Goal: Transaction & Acquisition: Book appointment/travel/reservation

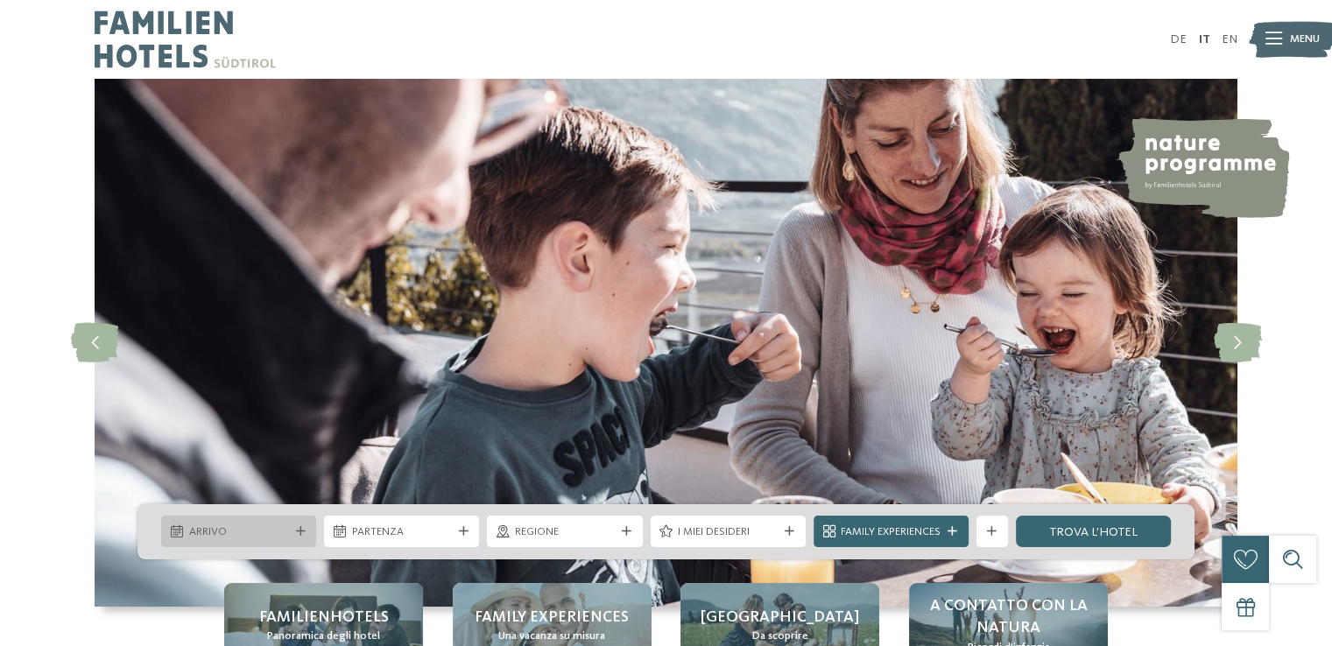
click at [207, 536] on span "Arrivo" at bounding box center [239, 533] width 100 height 16
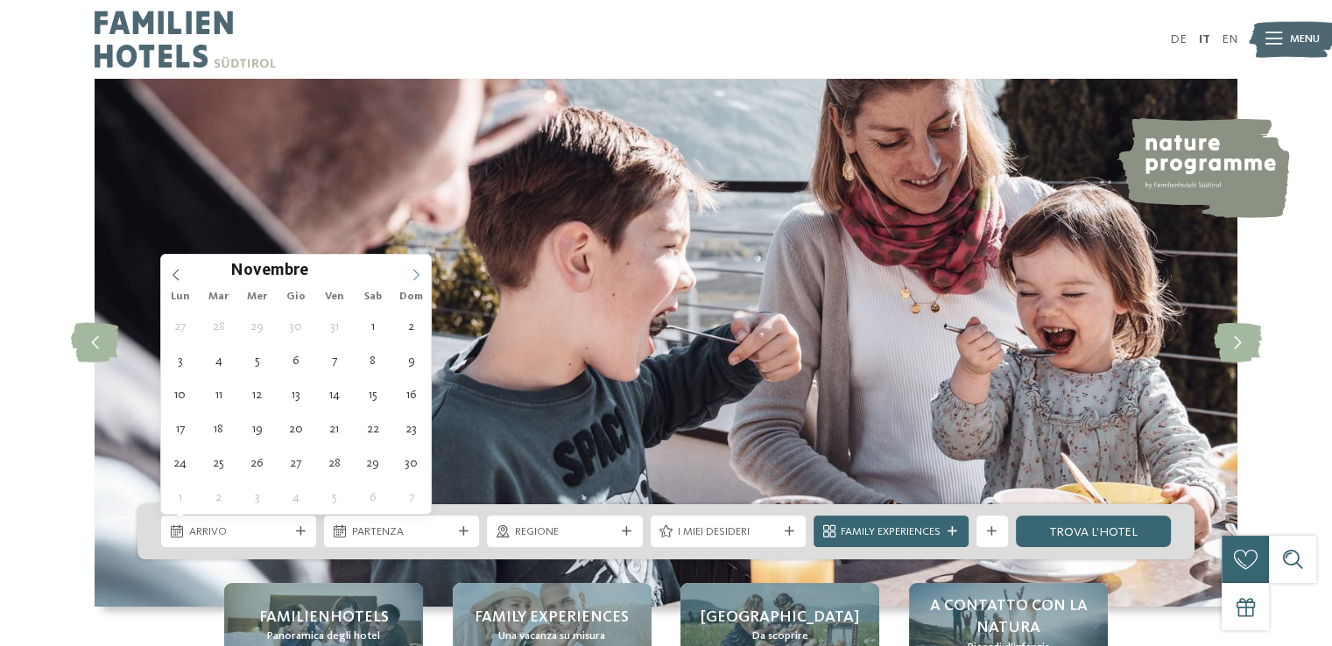
click at [417, 270] on icon at bounding box center [416, 275] width 12 height 12
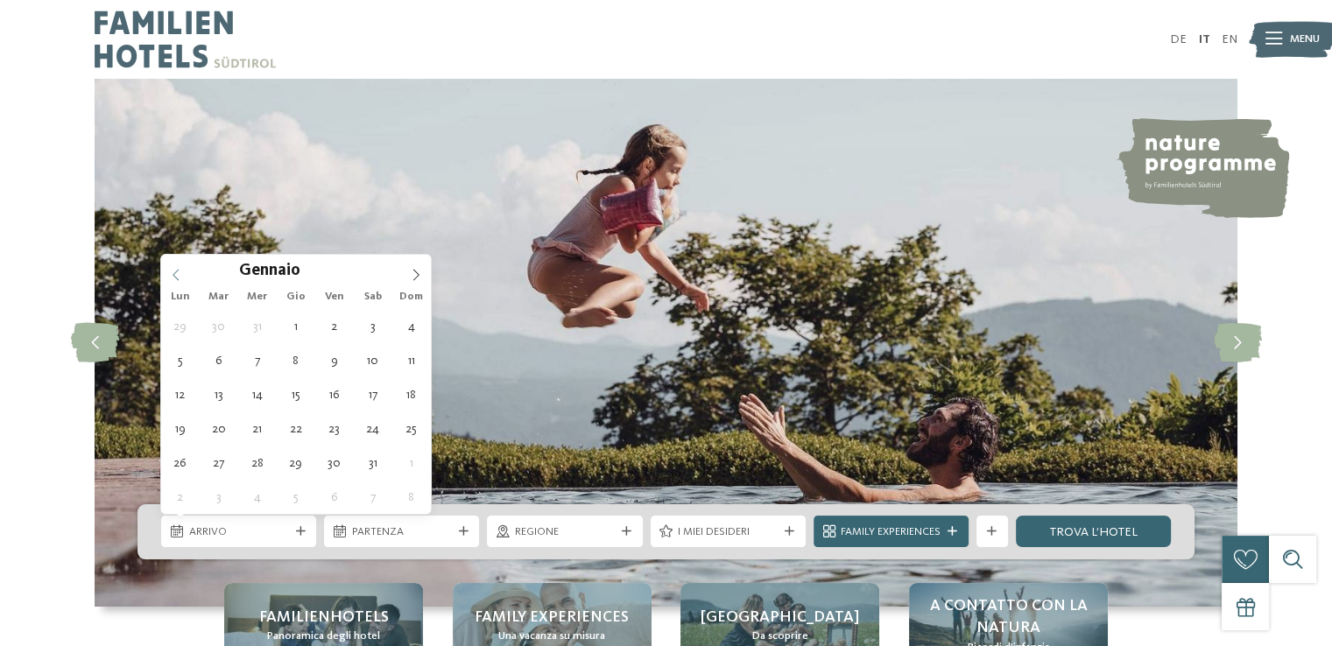
click at [180, 265] on span at bounding box center [176, 270] width 30 height 30
type input "****"
click at [180, 265] on span at bounding box center [176, 270] width 30 height 30
type div "[DATE]"
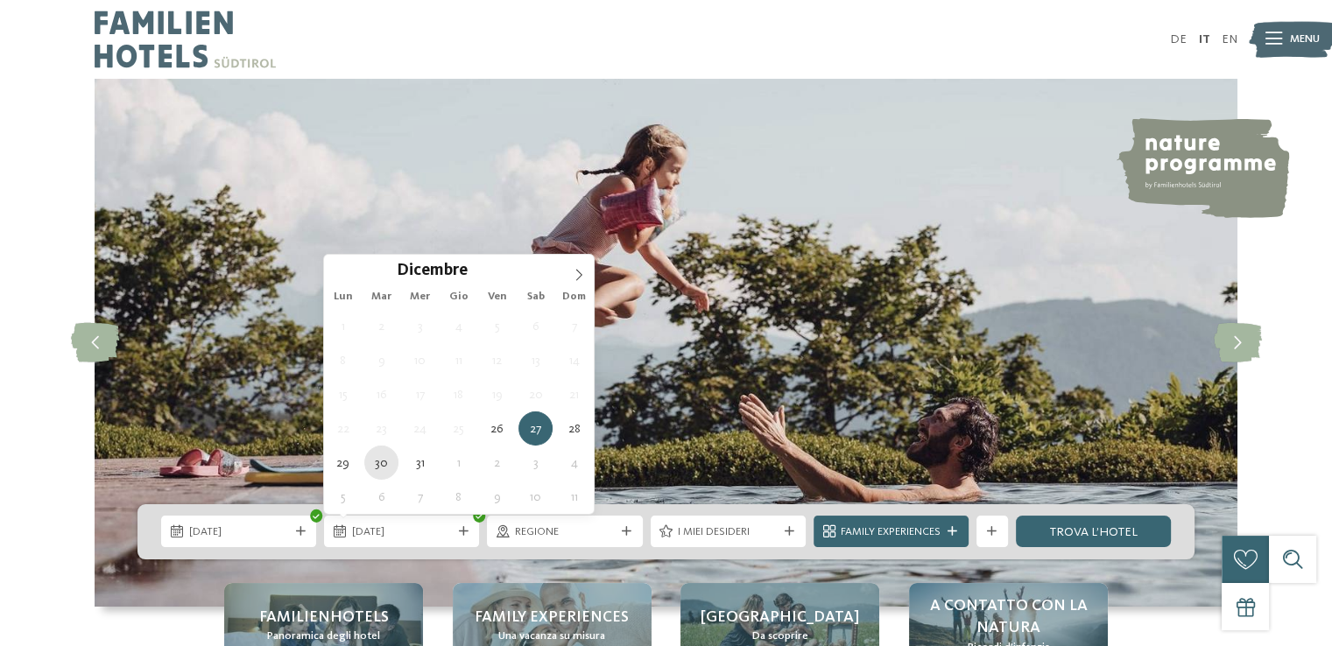
type div "[DATE]"
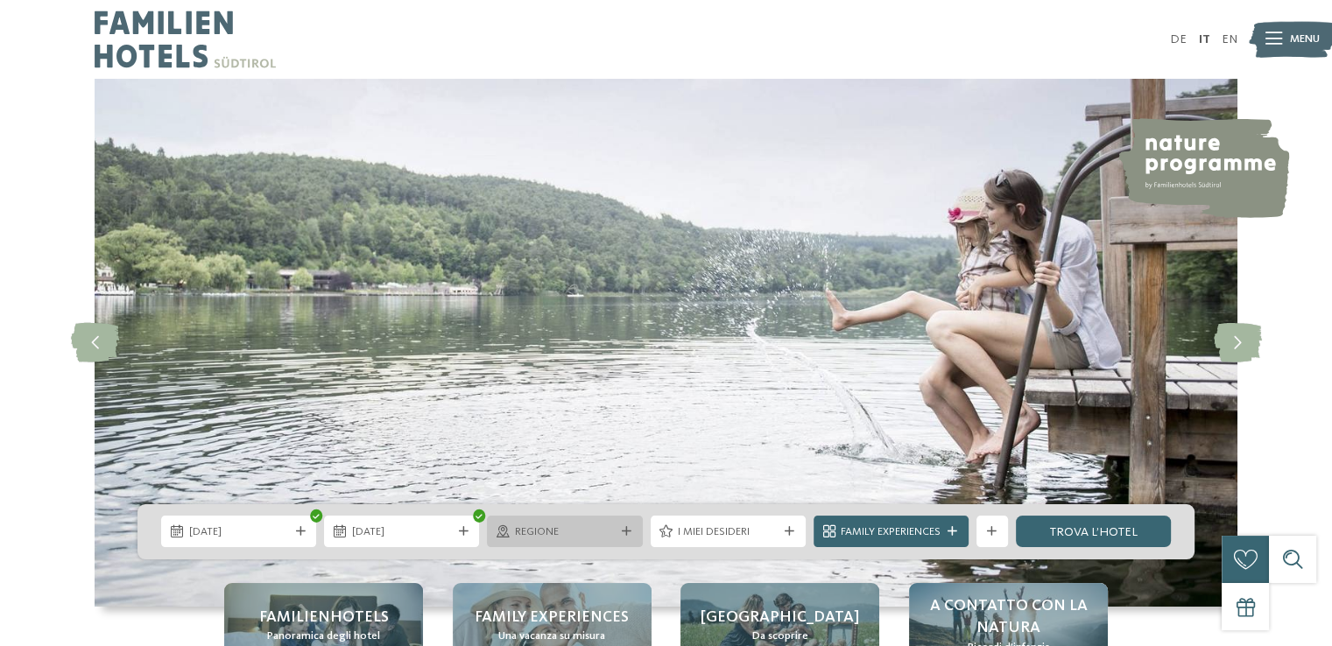
click at [545, 535] on span "Regione" at bounding box center [565, 533] width 100 height 16
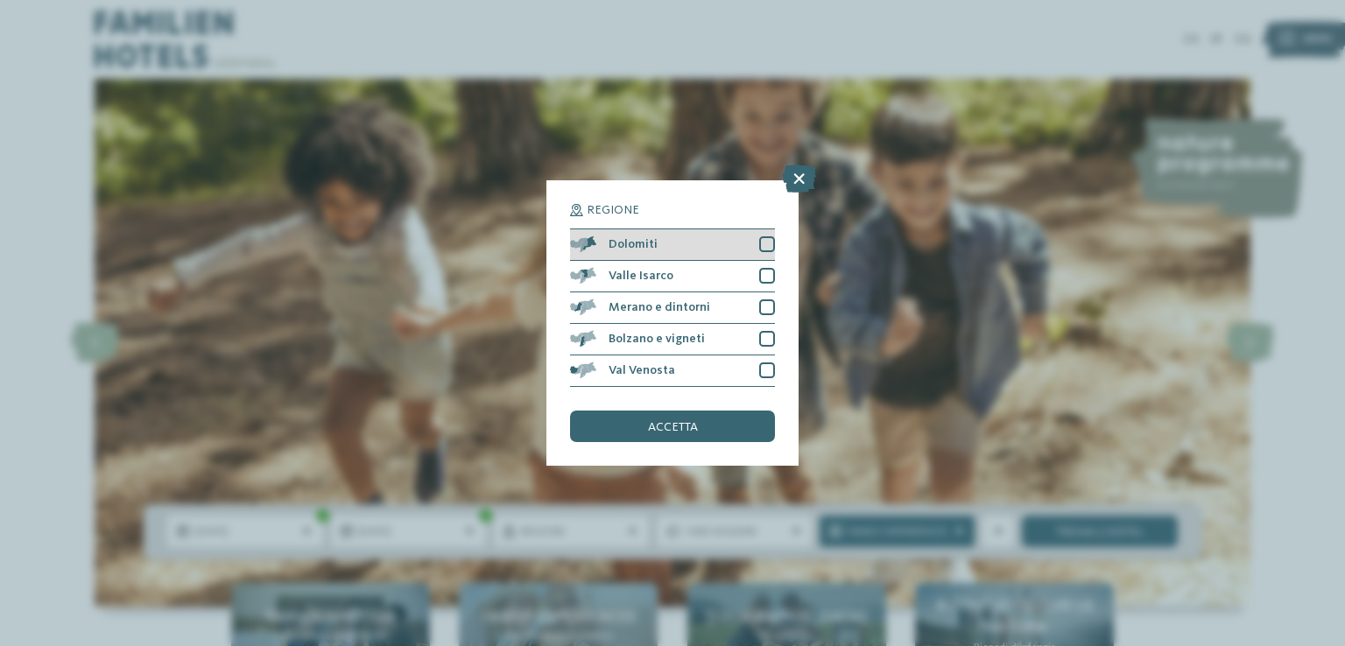
click at [761, 245] on div at bounding box center [767, 244] width 16 height 16
click at [770, 275] on div at bounding box center [767, 276] width 16 height 16
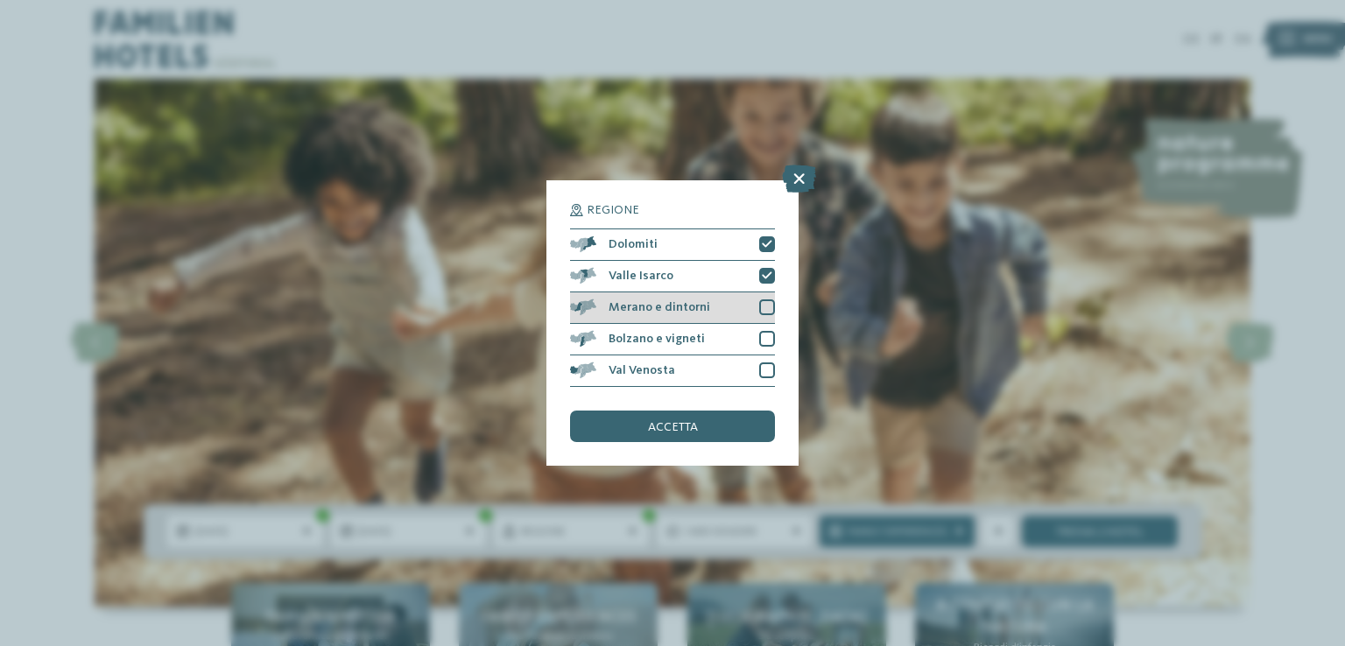
click at [768, 306] on div at bounding box center [767, 308] width 16 height 16
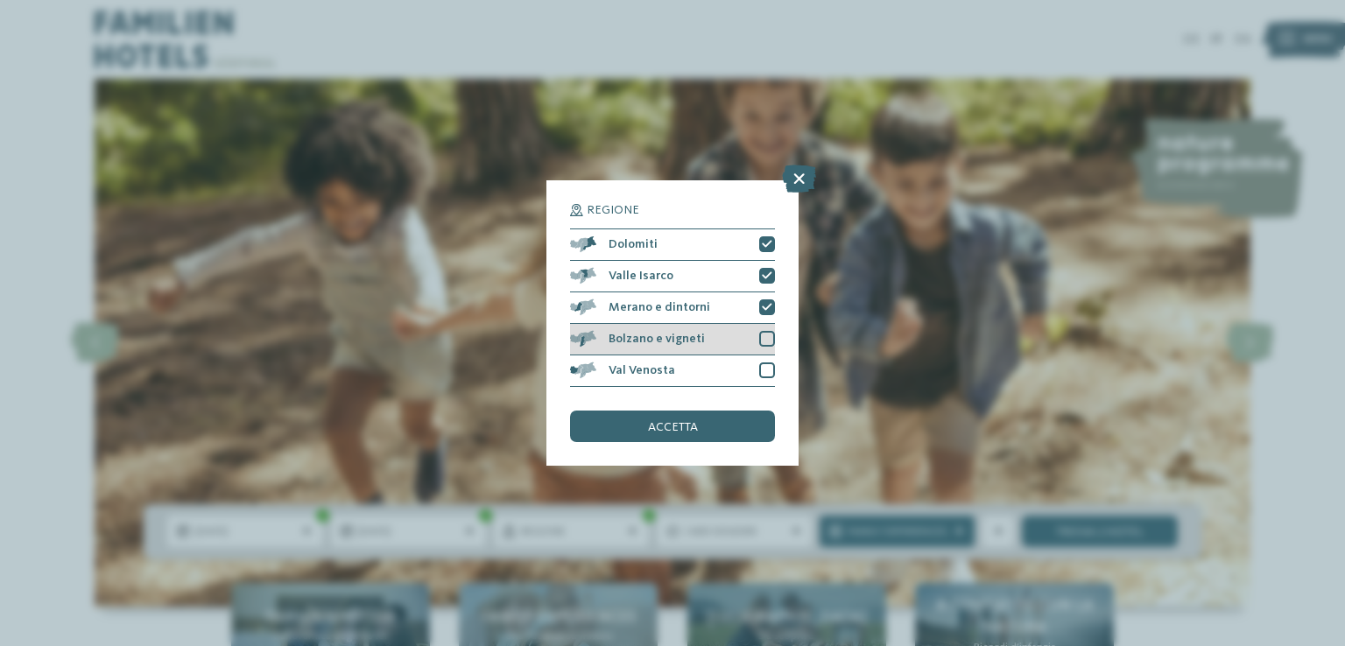
click at [769, 336] on div at bounding box center [767, 339] width 16 height 16
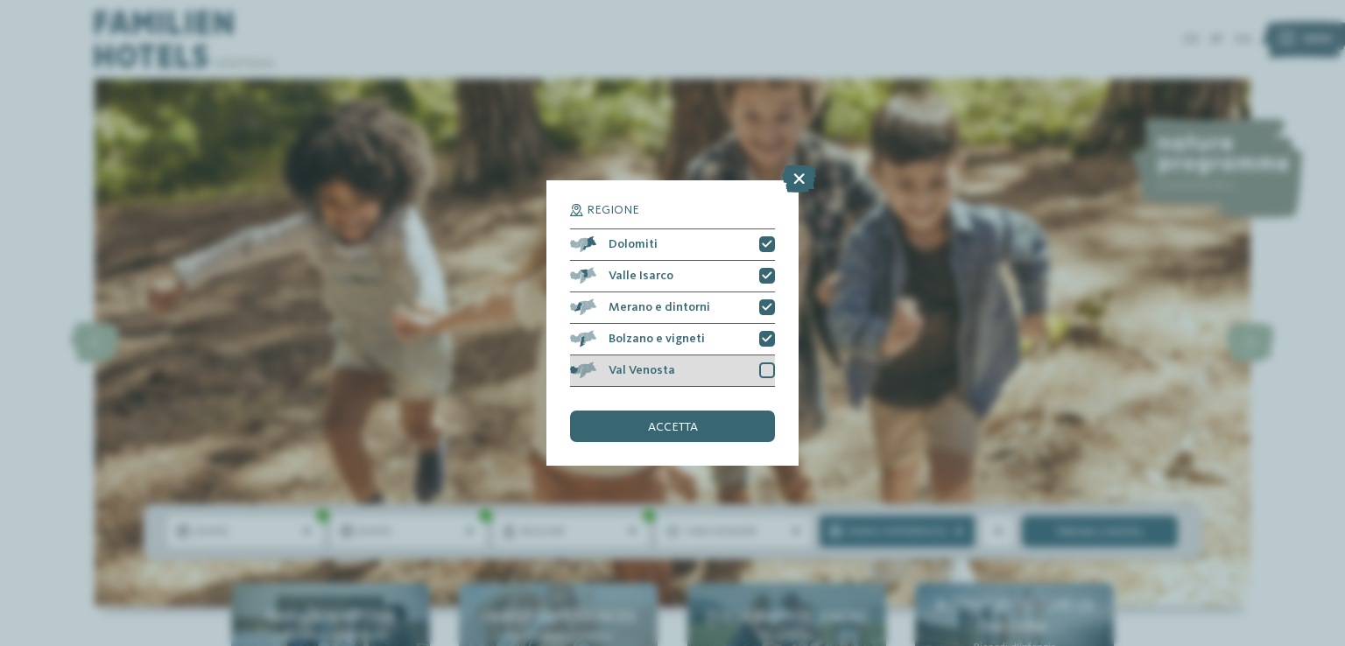
click at [768, 367] on div at bounding box center [767, 371] width 16 height 16
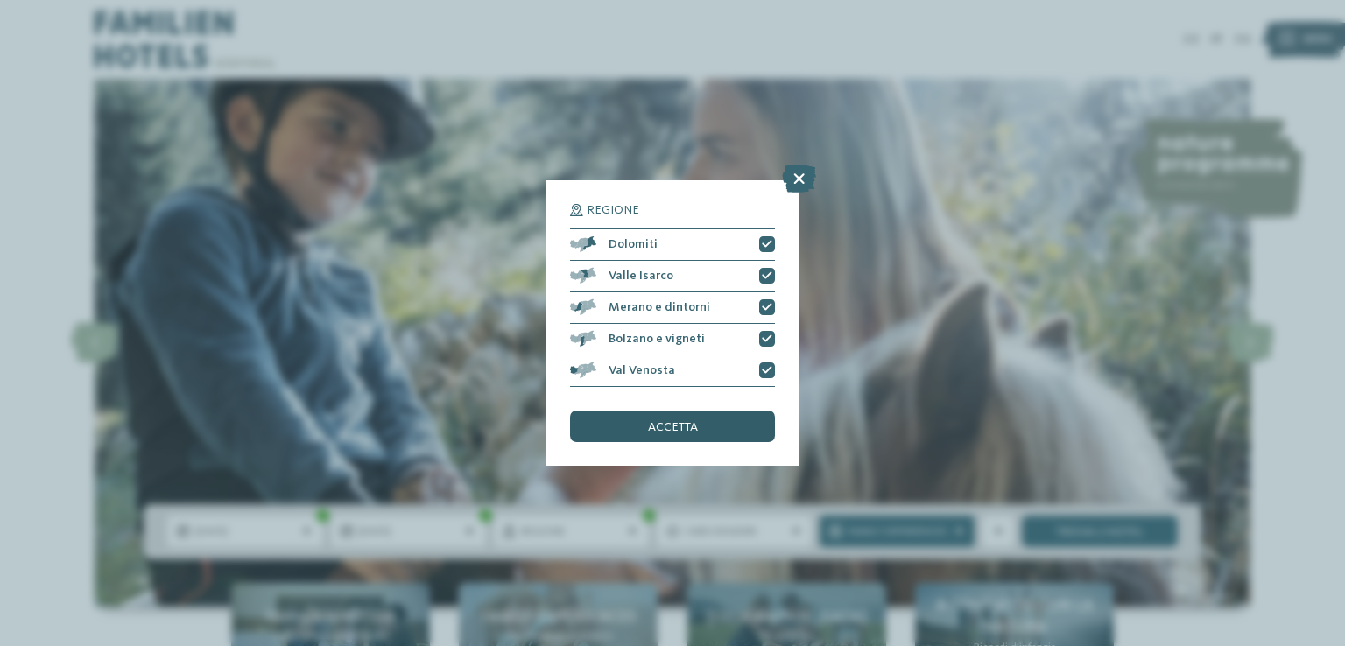
click at [711, 427] on div "accetta" at bounding box center [672, 427] width 205 height 32
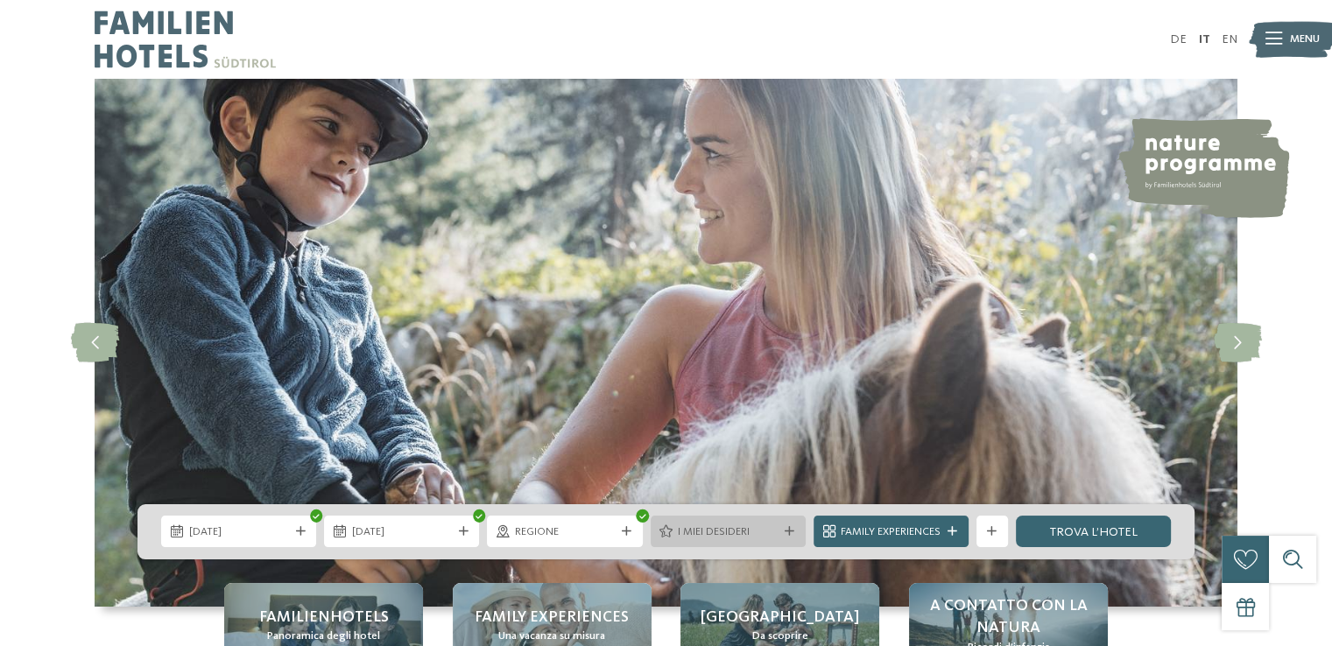
click at [679, 532] on span "I miei desideri" at bounding box center [728, 533] width 100 height 16
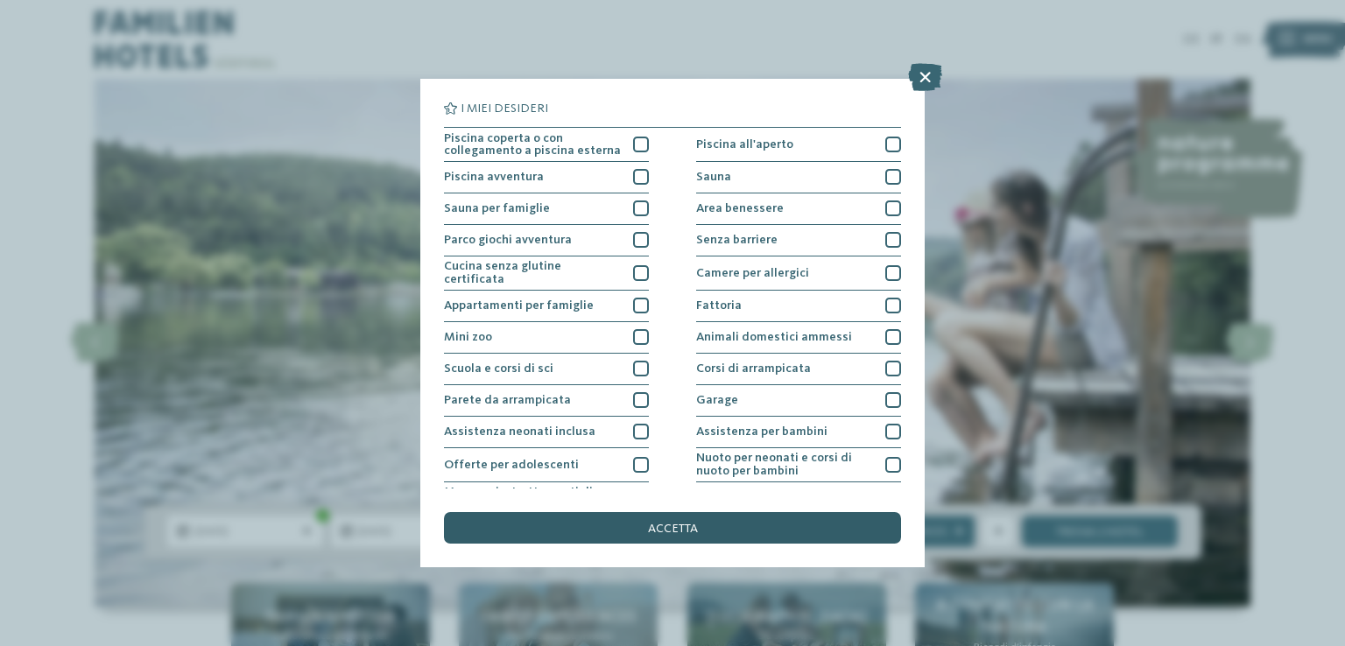
click at [648, 530] on span "accetta" at bounding box center [673, 529] width 50 height 12
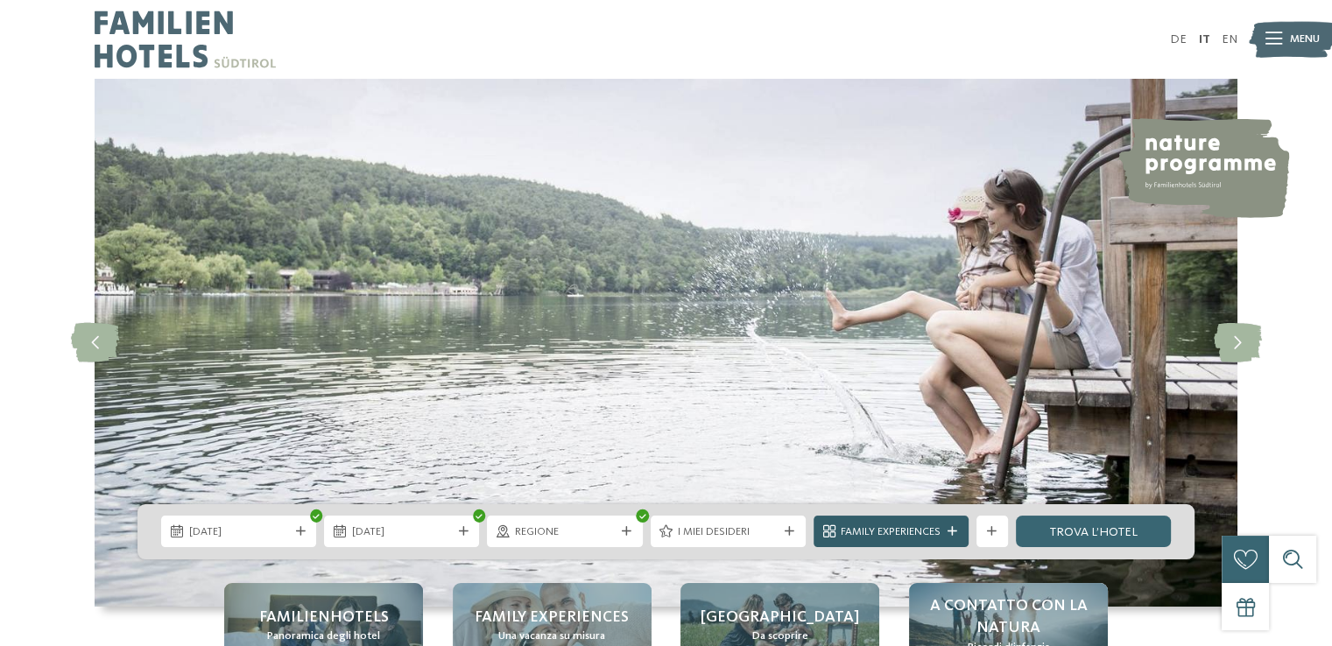
click at [886, 540] on div "Family Experiences" at bounding box center [891, 532] width 155 height 32
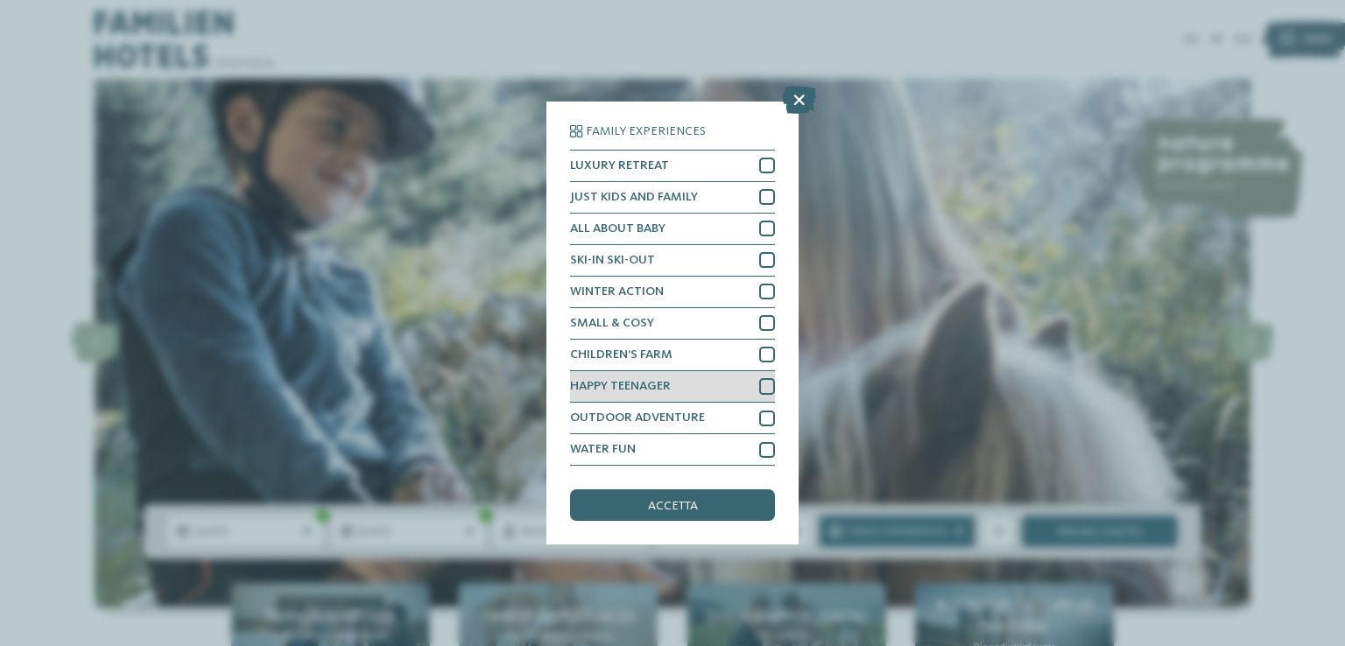
click at [760, 385] on div at bounding box center [767, 386] width 16 height 16
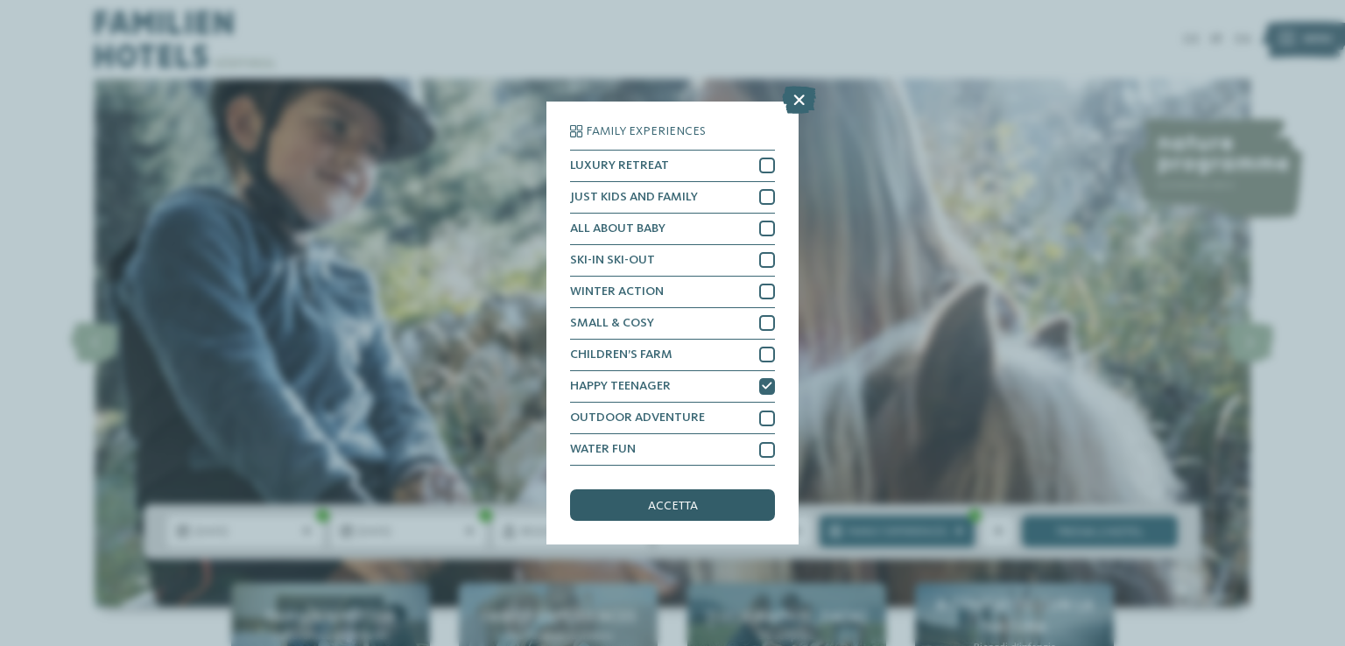
click at [695, 505] on span "accetta" at bounding box center [673, 506] width 50 height 12
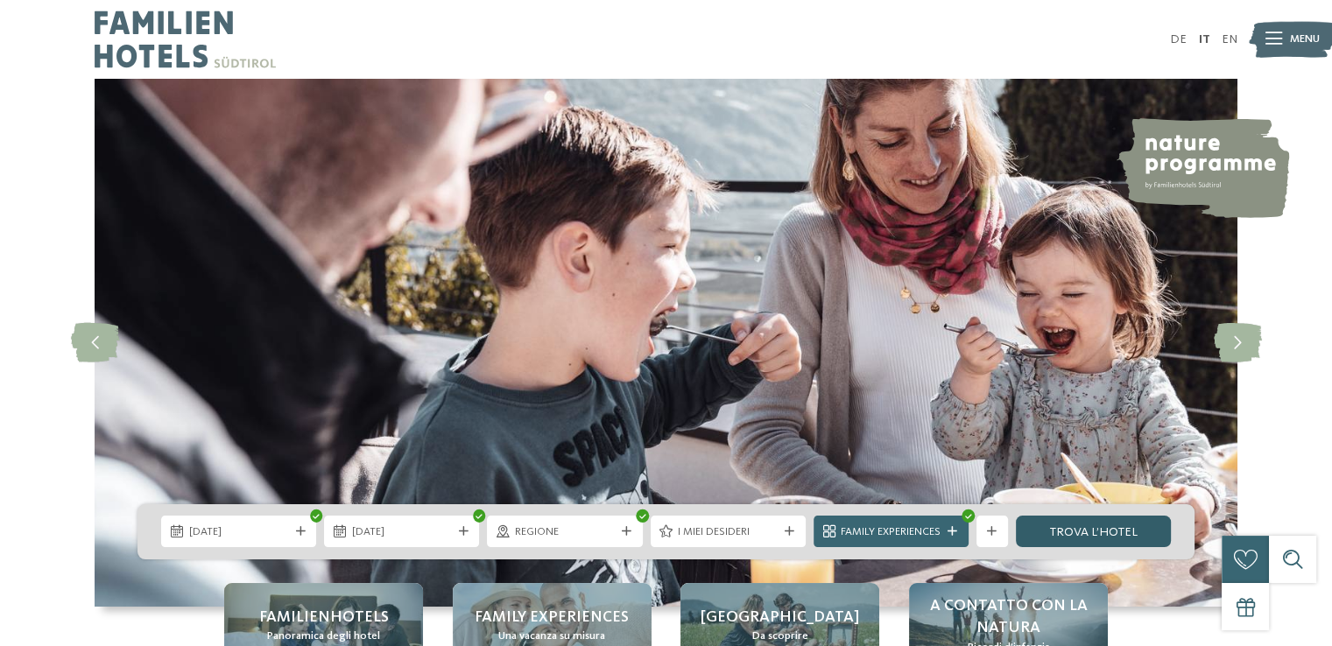
click at [1049, 529] on link "trova l’hotel" at bounding box center [1093, 532] width 155 height 32
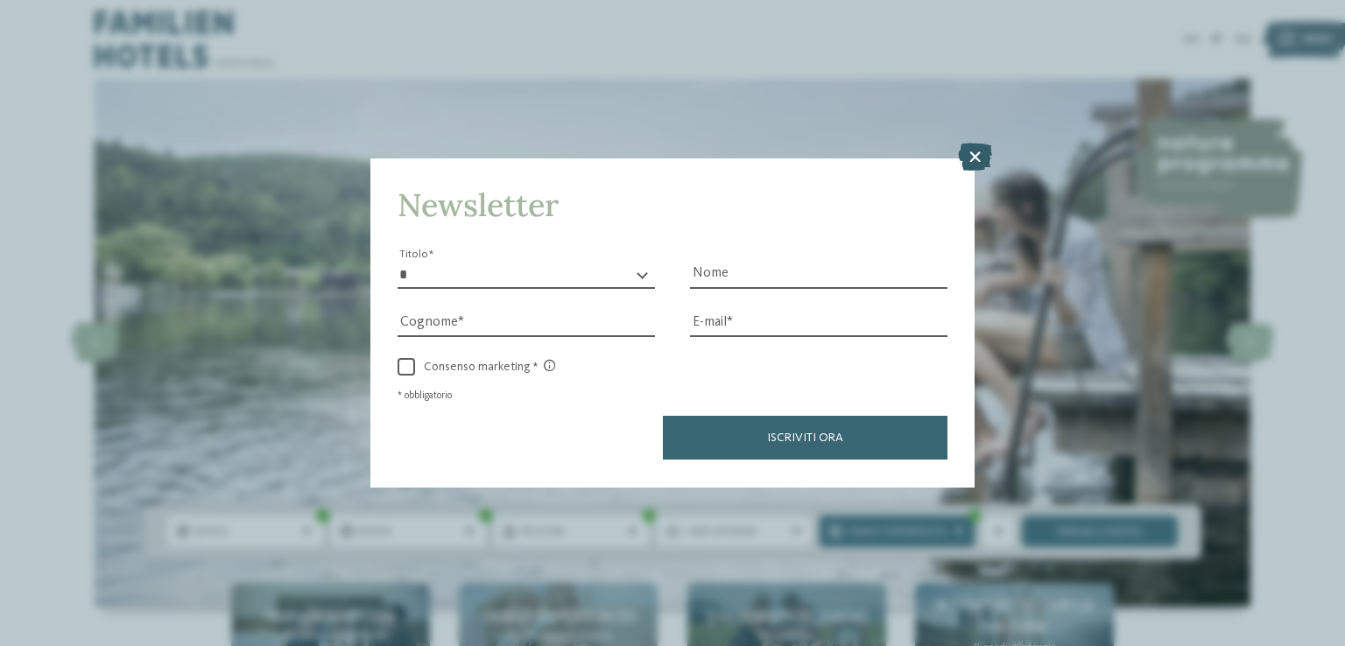
click at [971, 149] on icon at bounding box center [975, 158] width 34 height 28
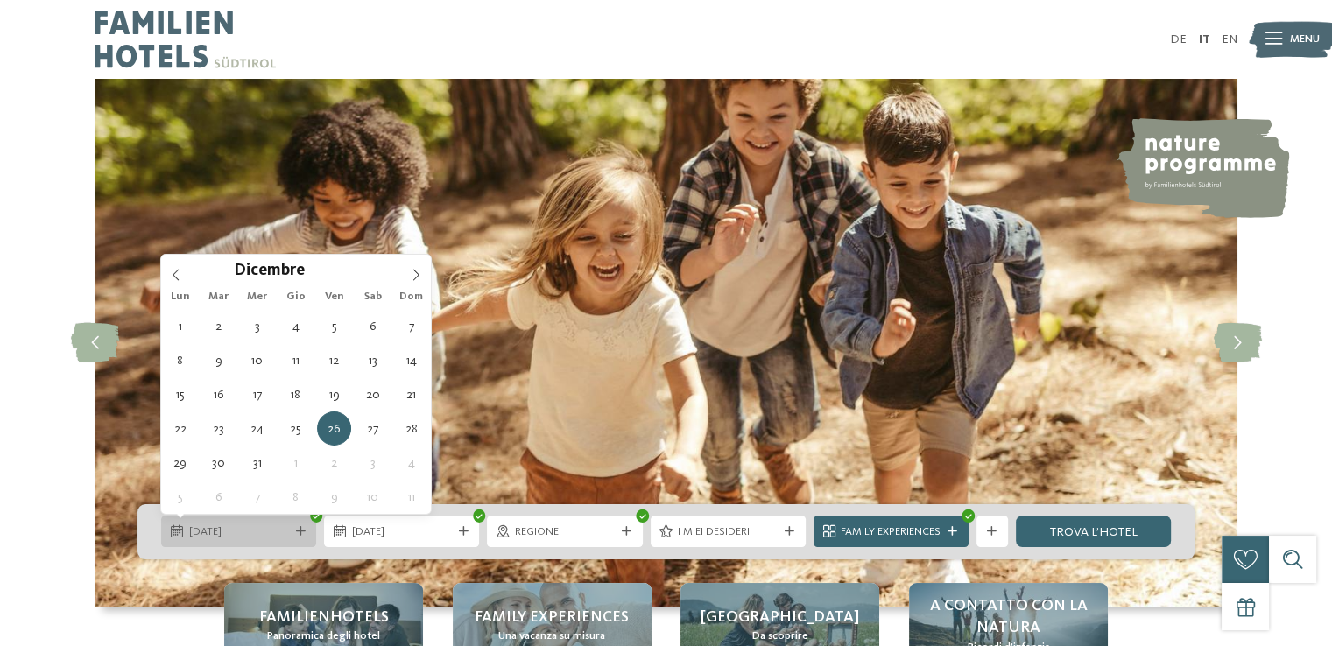
click at [176, 543] on div "[DATE]" at bounding box center [238, 532] width 155 height 32
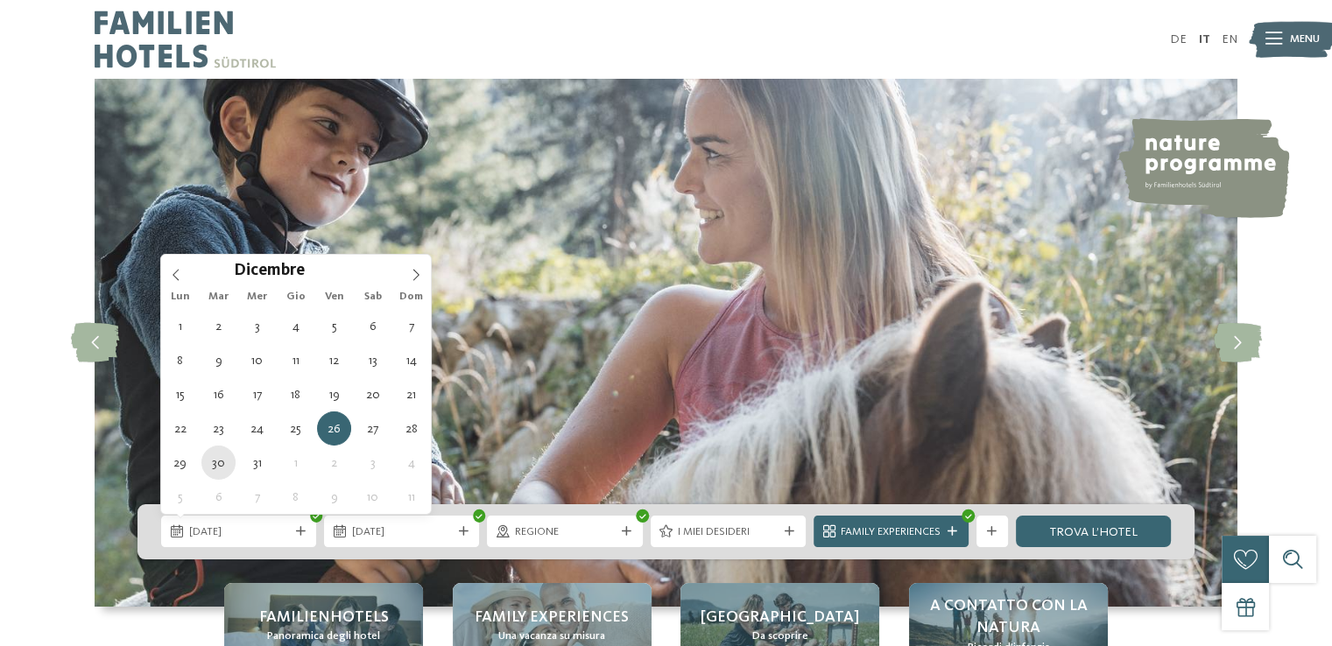
type div "[DATE]"
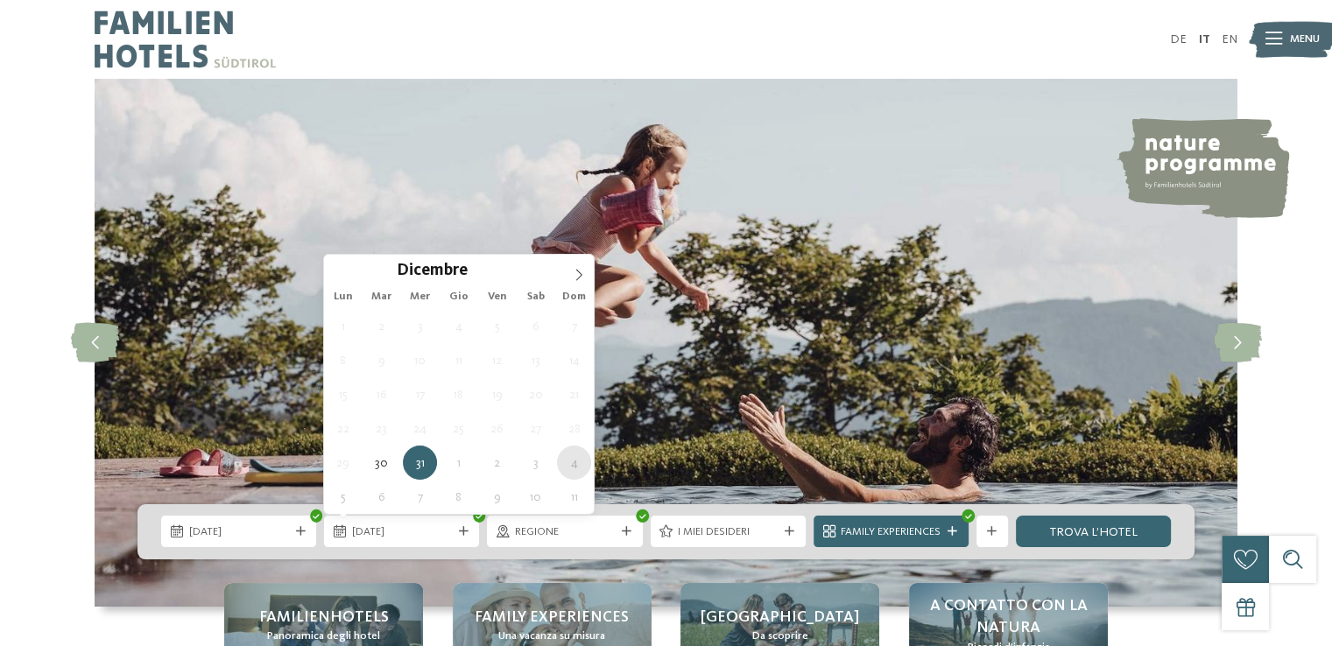
type div "[DATE]"
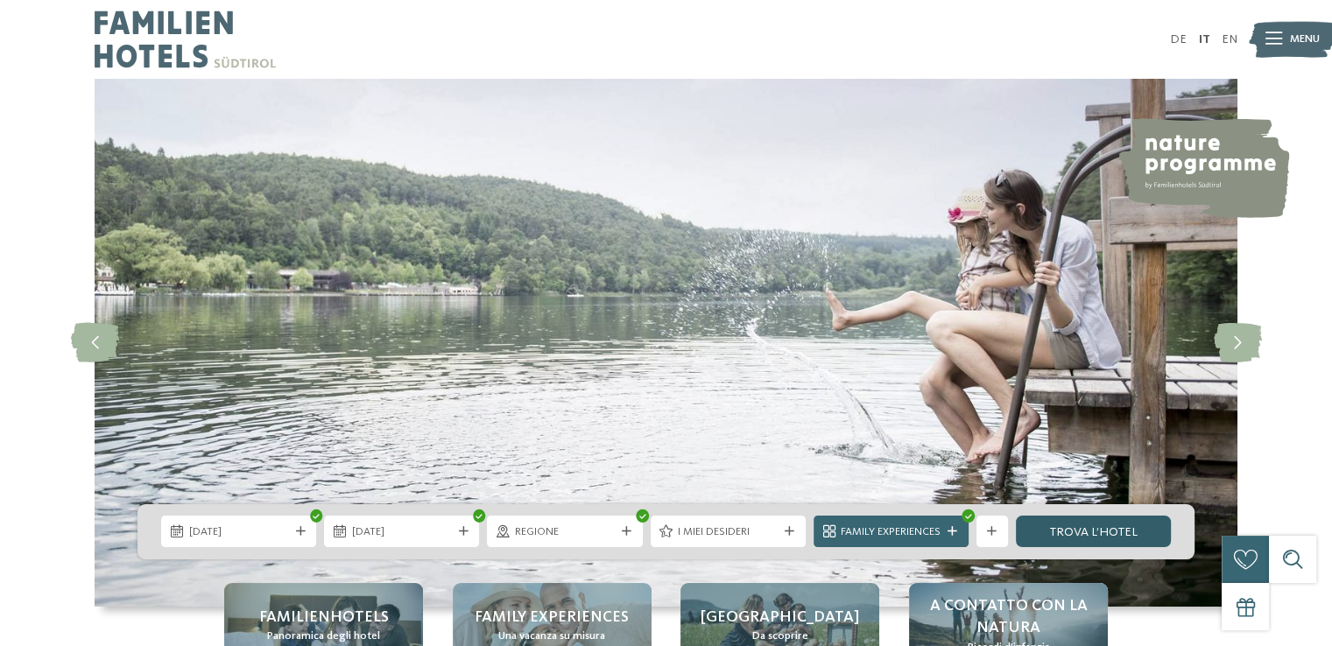
click at [1083, 526] on link "trova l’hotel" at bounding box center [1093, 532] width 155 height 32
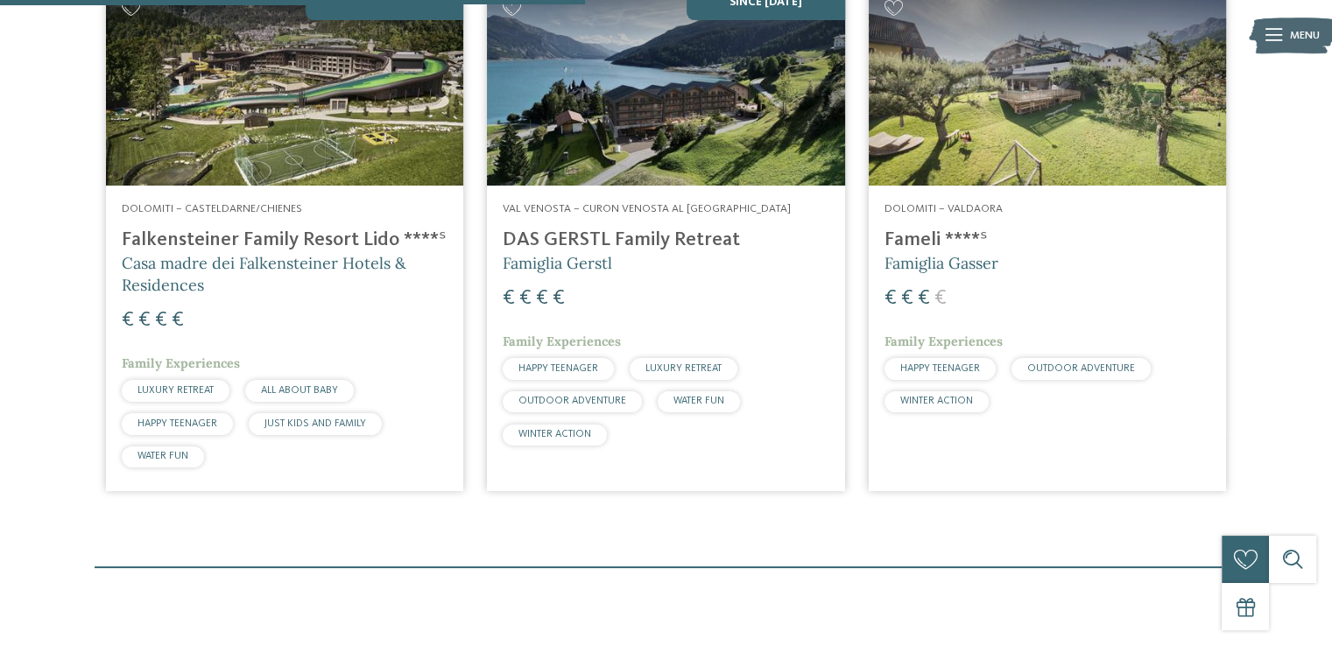
scroll to position [627, 0]
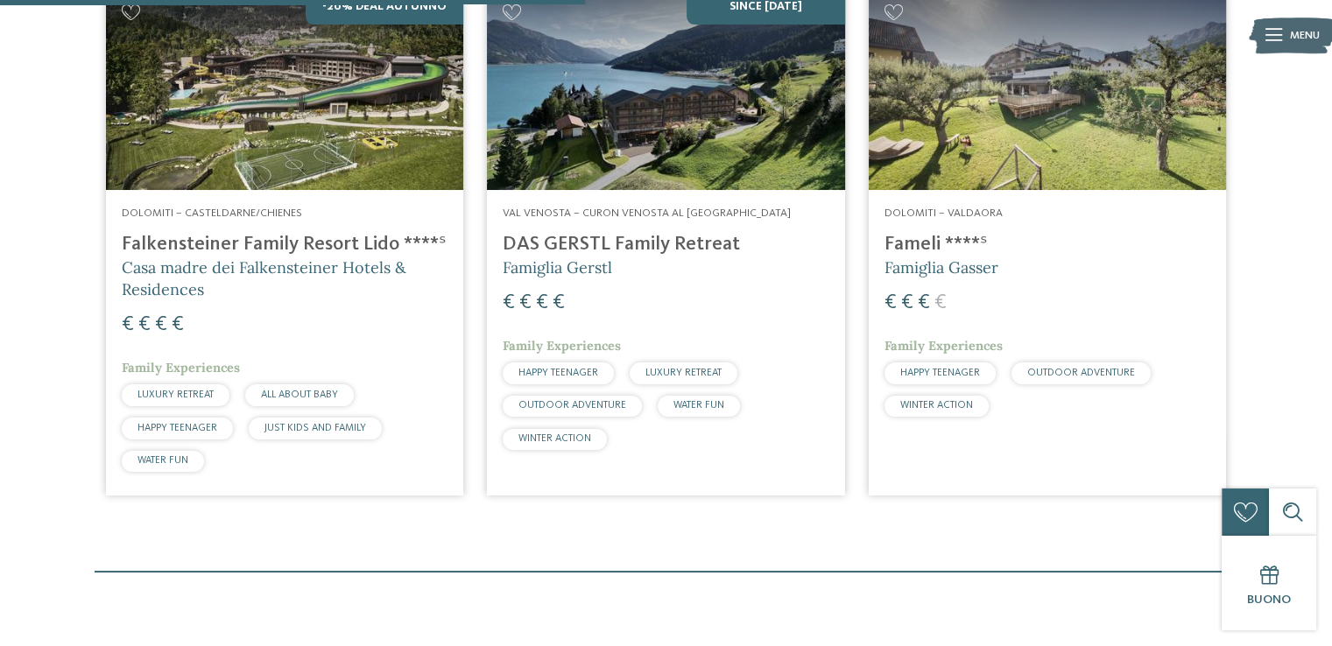
click at [932, 240] on h4 "Fameli ****ˢ" at bounding box center [1048, 245] width 326 height 24
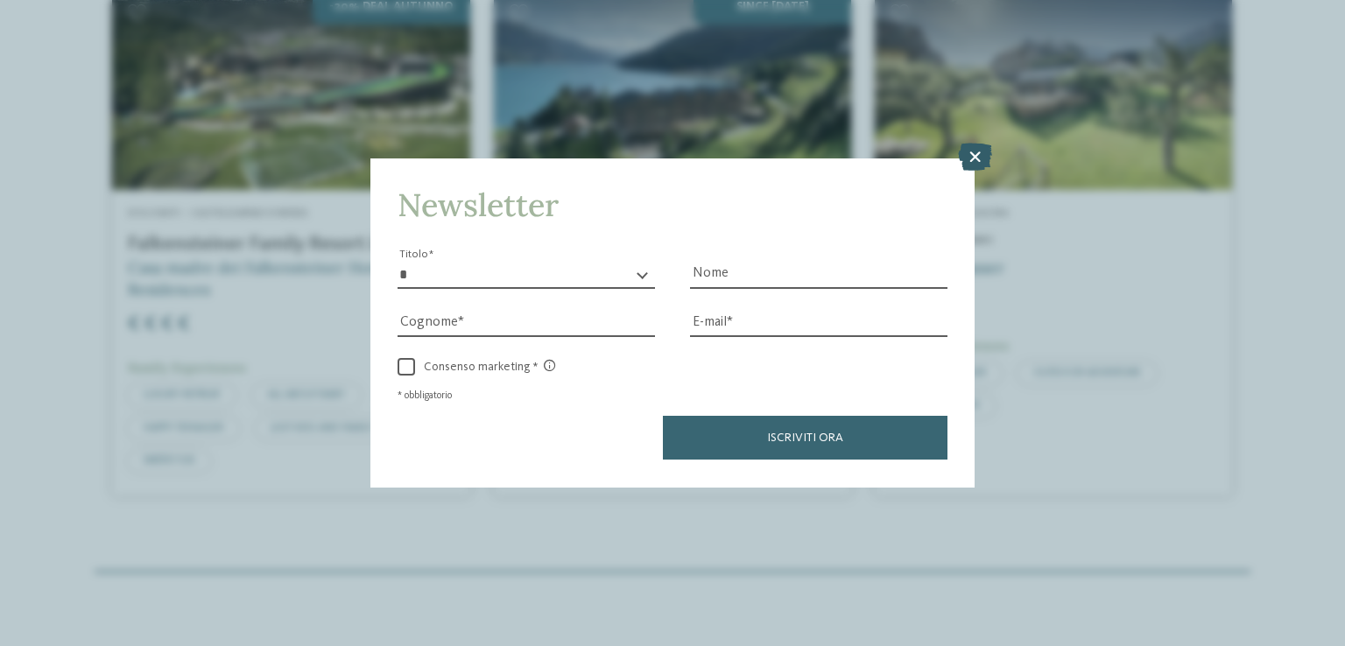
click at [974, 153] on icon at bounding box center [975, 158] width 34 height 28
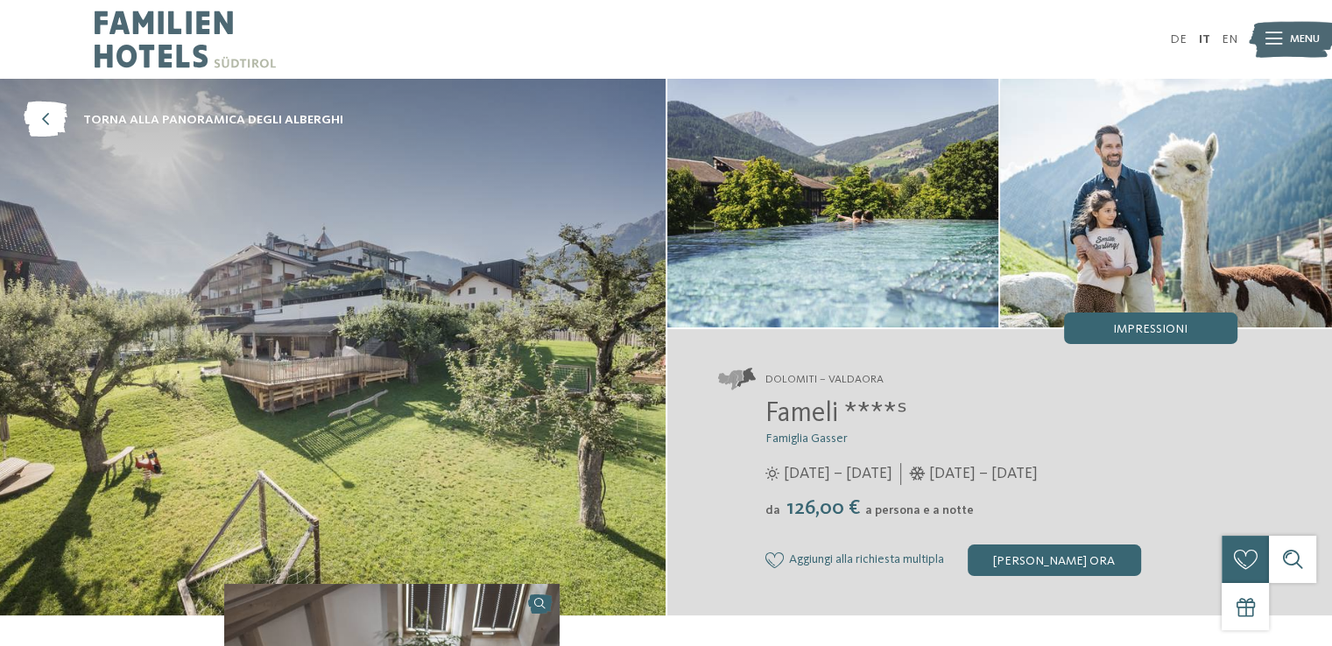
click at [245, 367] on img at bounding box center [333, 347] width 666 height 537
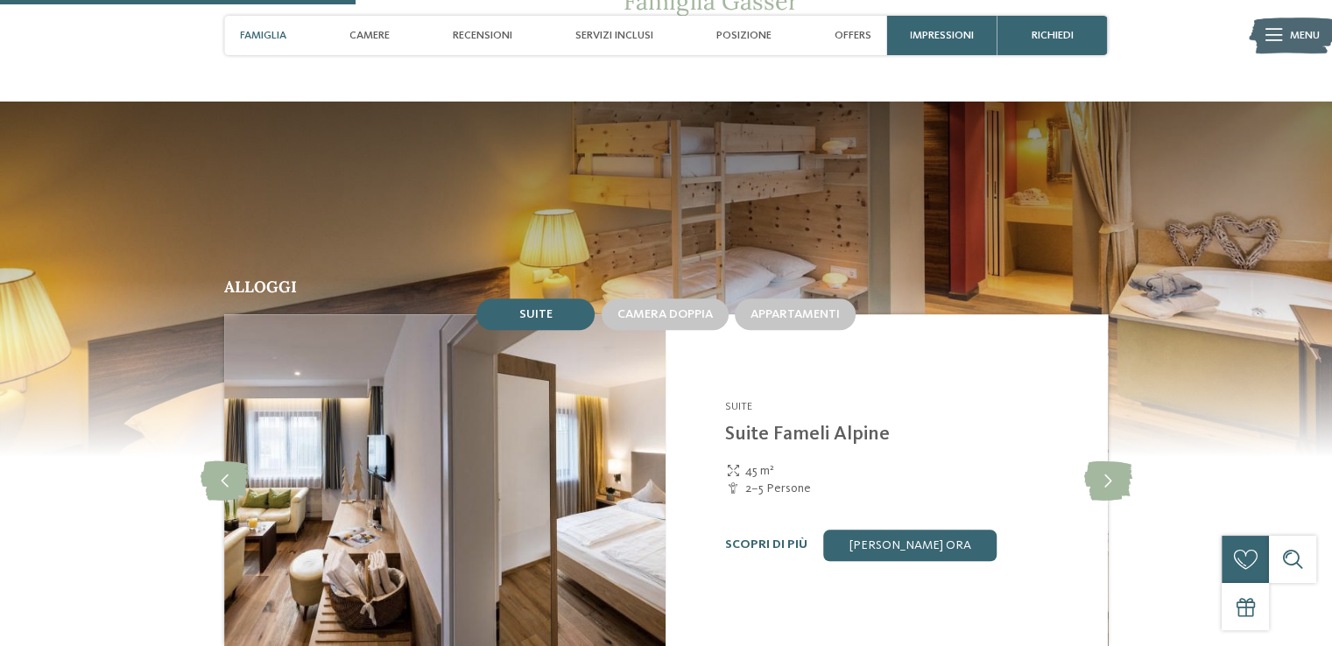
scroll to position [1366, 0]
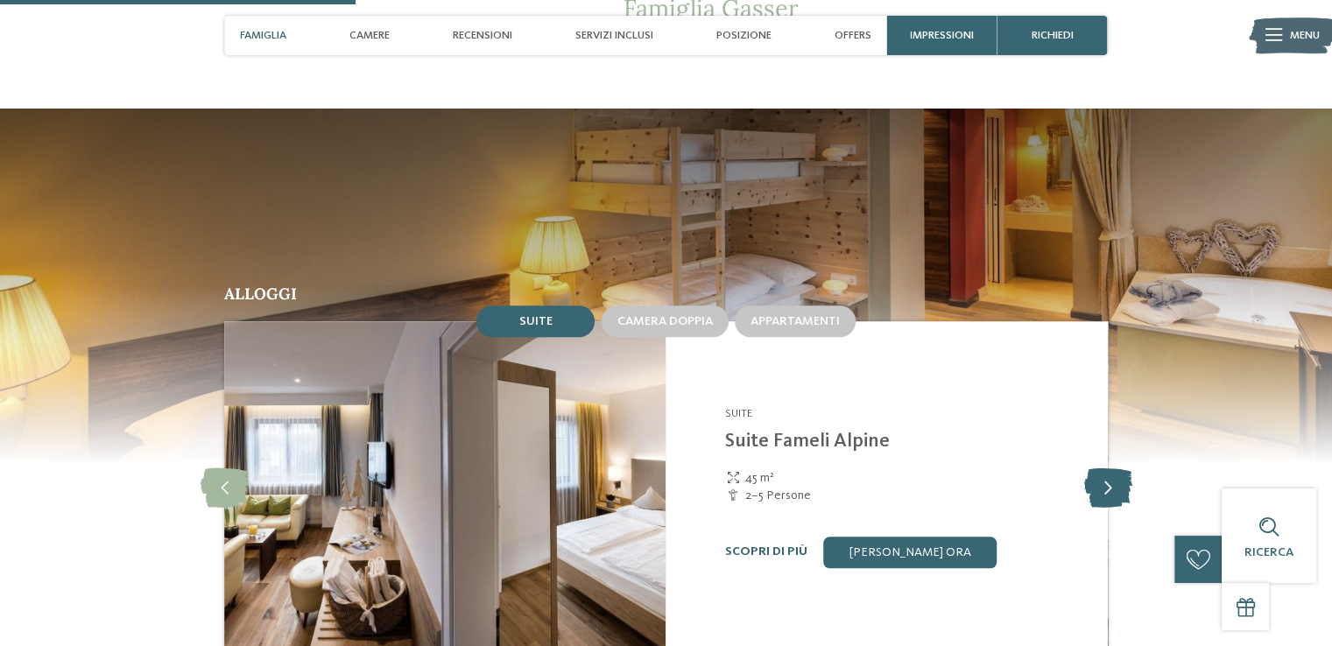
click at [1099, 468] on icon at bounding box center [1108, 487] width 48 height 39
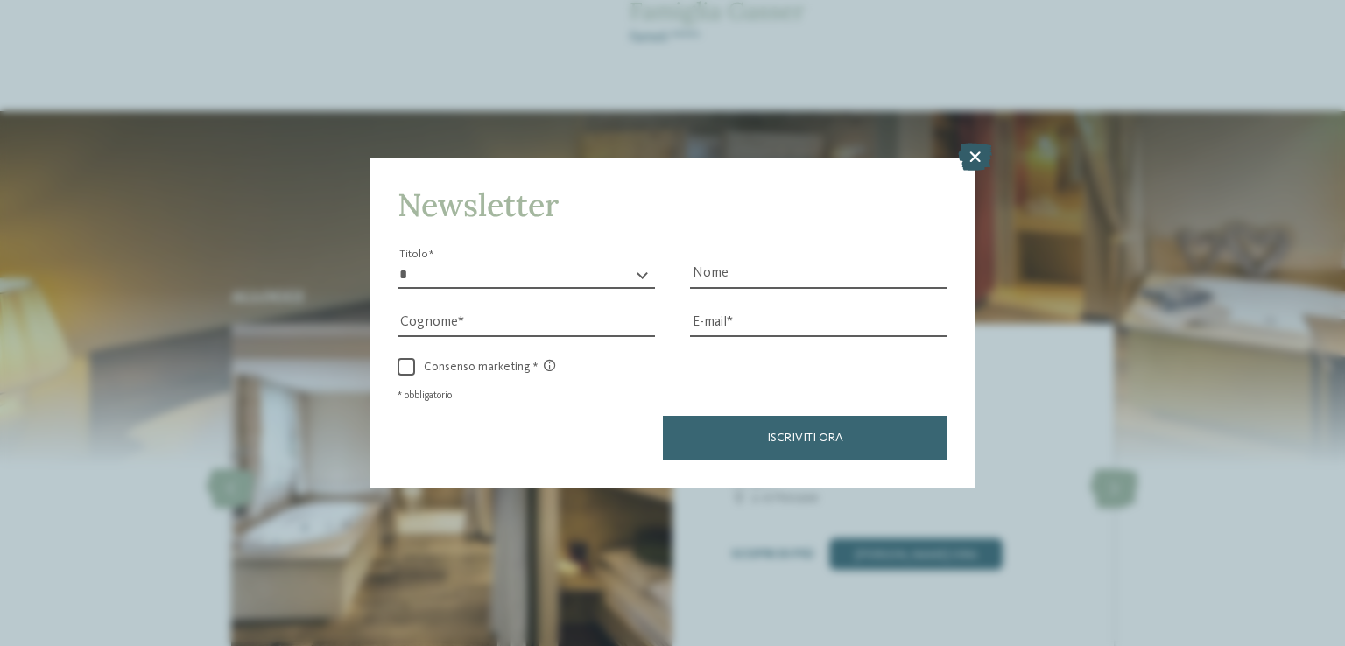
click at [968, 169] on icon at bounding box center [975, 158] width 34 height 28
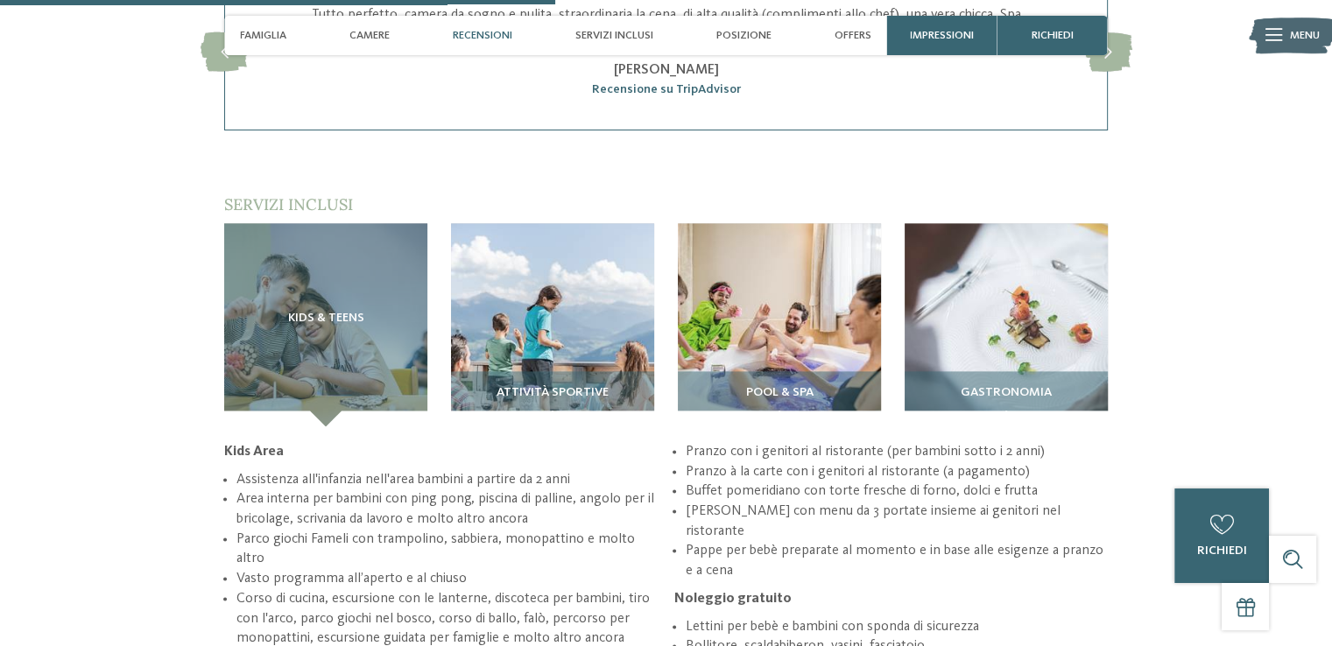
scroll to position [2142, 0]
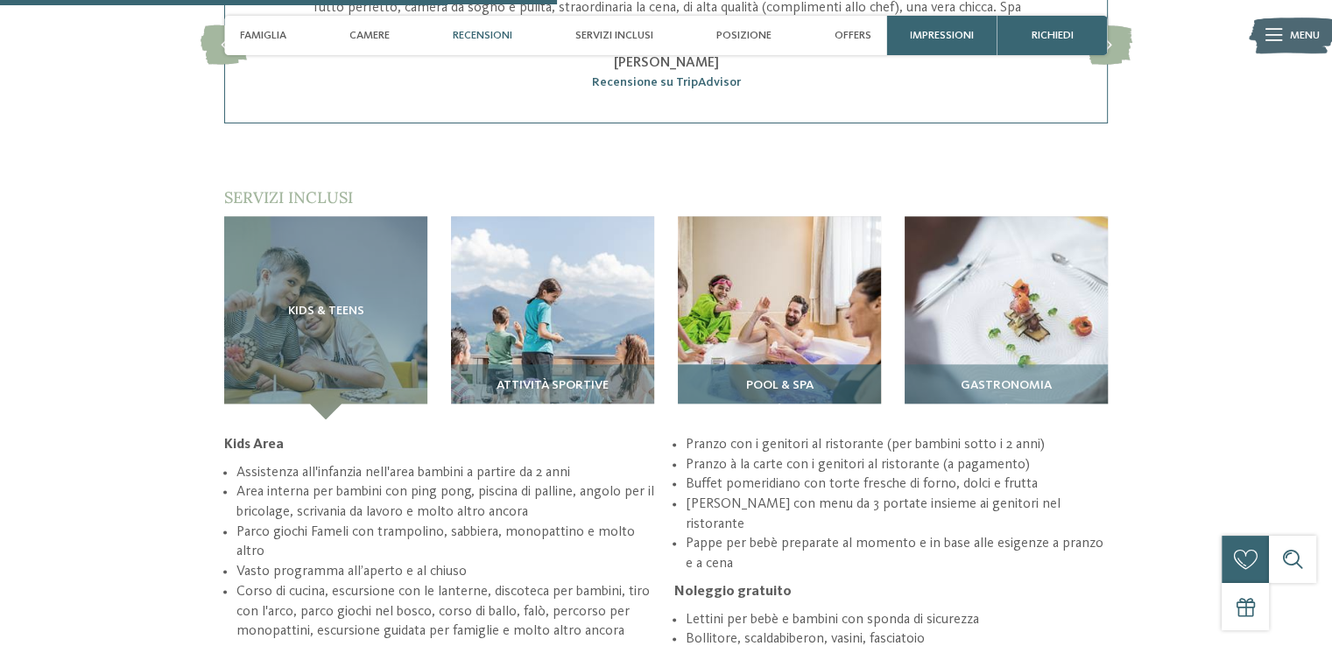
click at [739, 379] on h3 "Pool & Spa" at bounding box center [779, 386] width 187 height 14
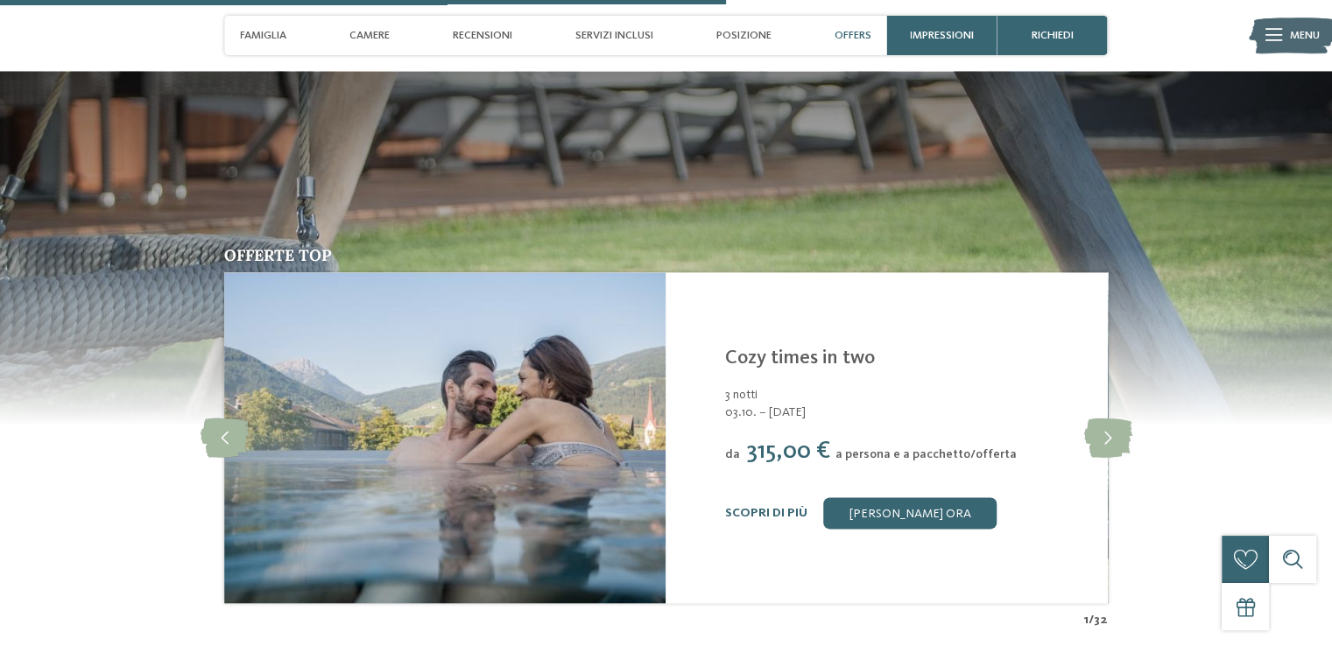
scroll to position [2664, 0]
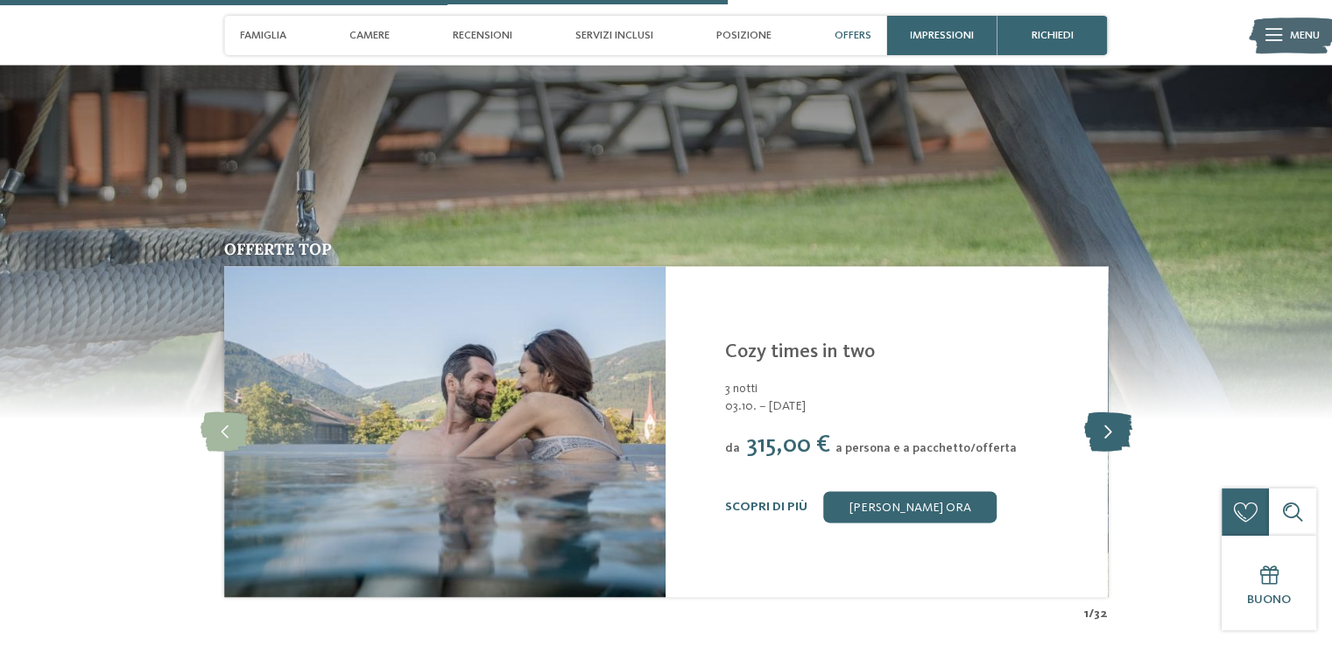
click at [1097, 420] on icon at bounding box center [1108, 432] width 48 height 39
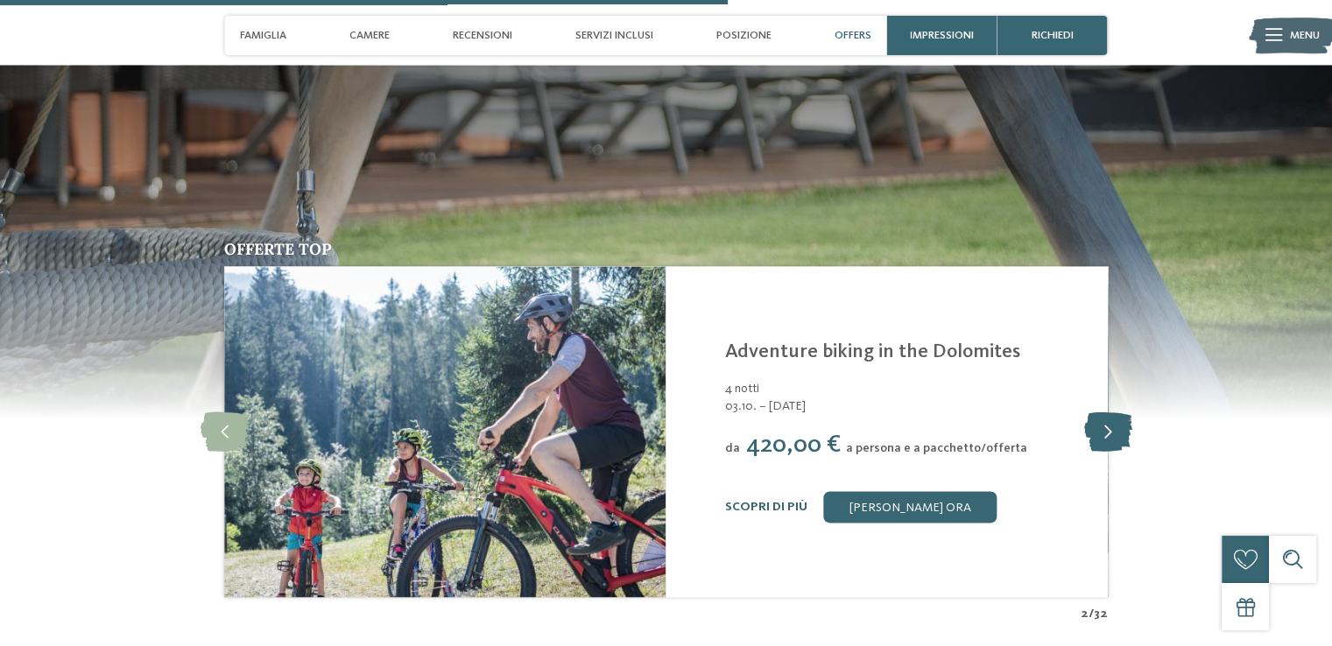
click at [1097, 420] on icon at bounding box center [1108, 432] width 48 height 39
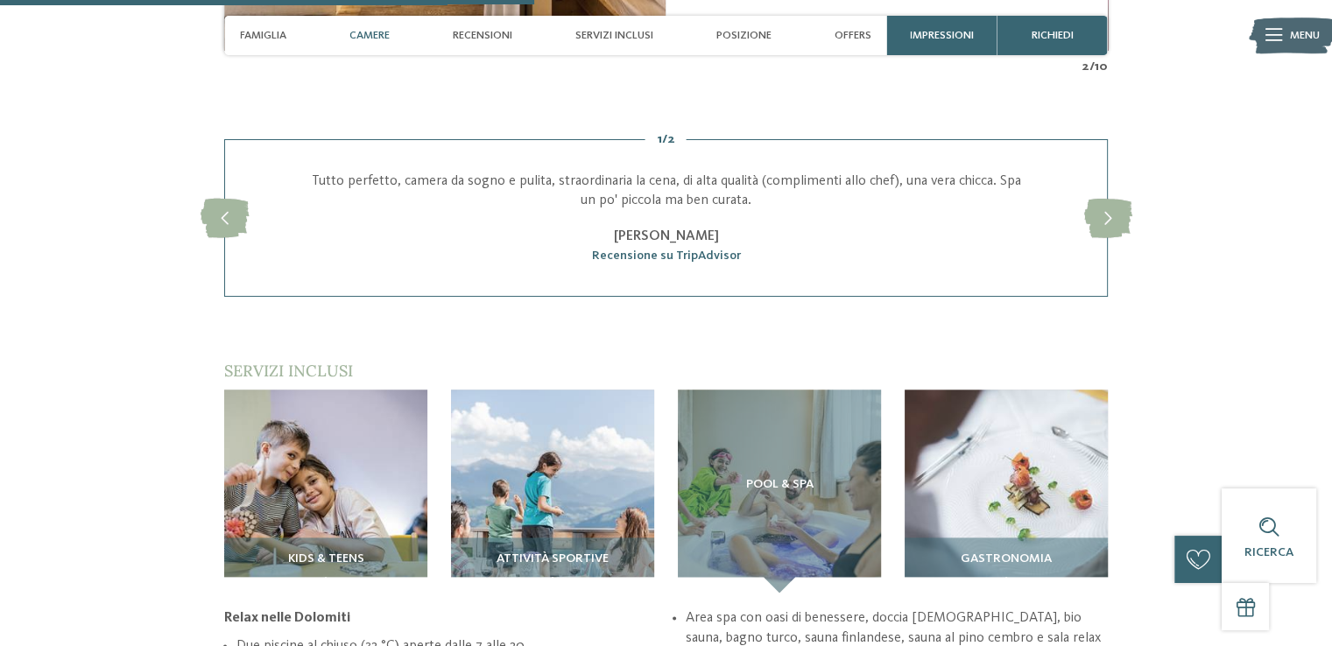
scroll to position [1931, 0]
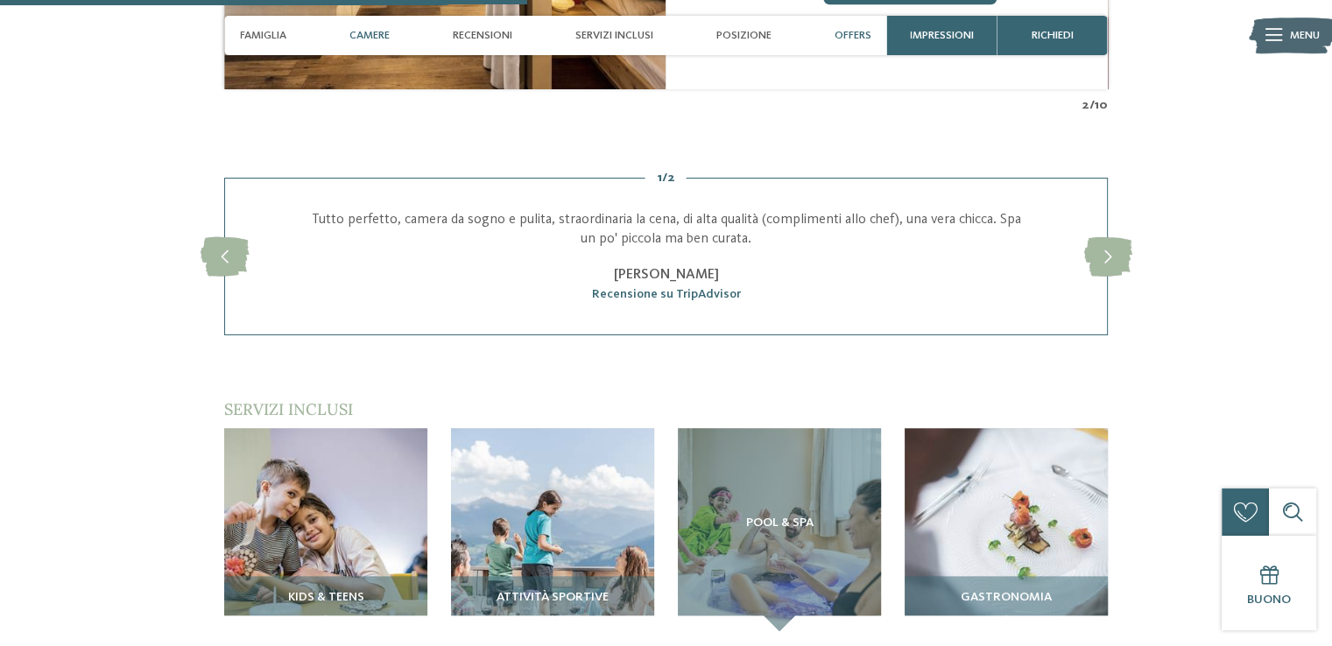
click at [843, 35] on span "Offers" at bounding box center [853, 35] width 37 height 13
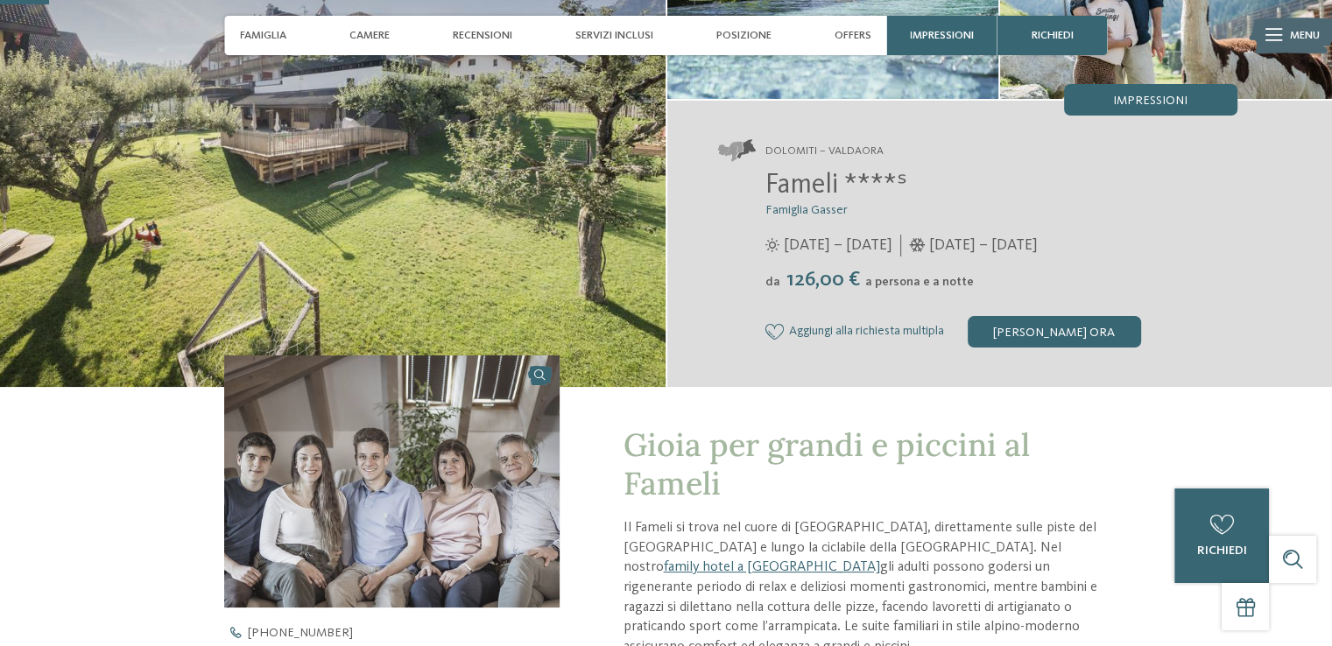
scroll to position [0, 0]
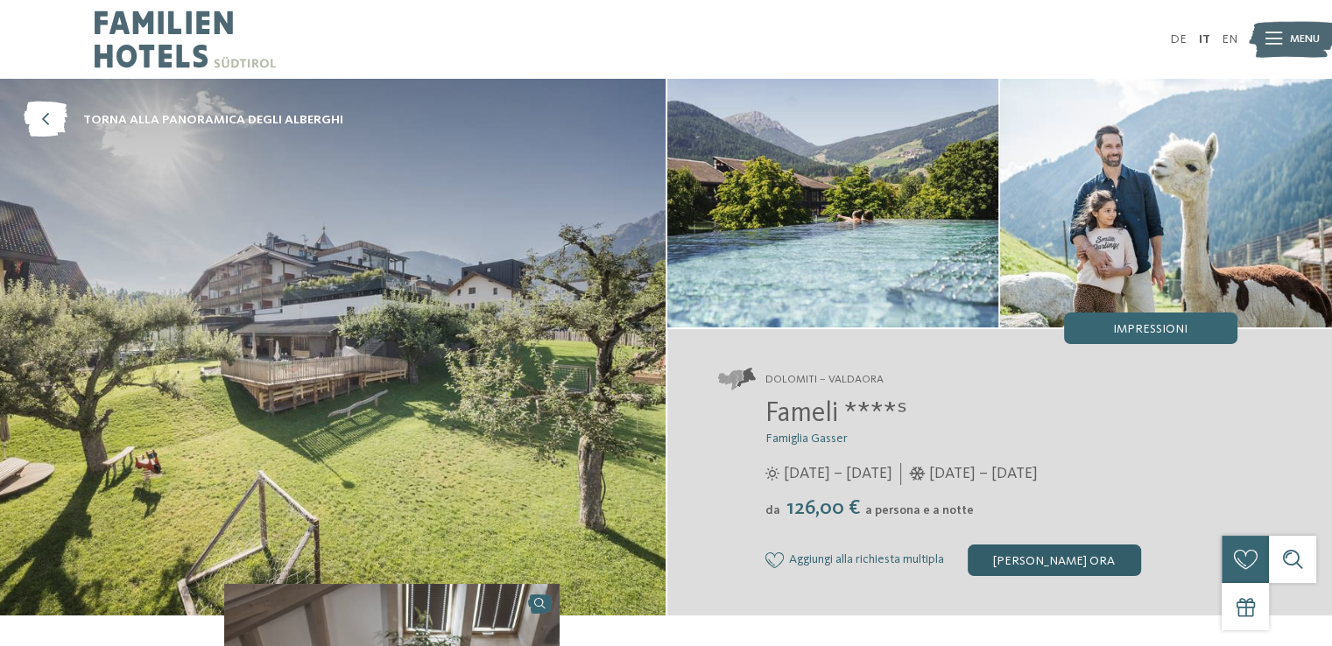
click at [1040, 565] on div "[PERSON_NAME] ora" at bounding box center [1054, 561] width 173 height 32
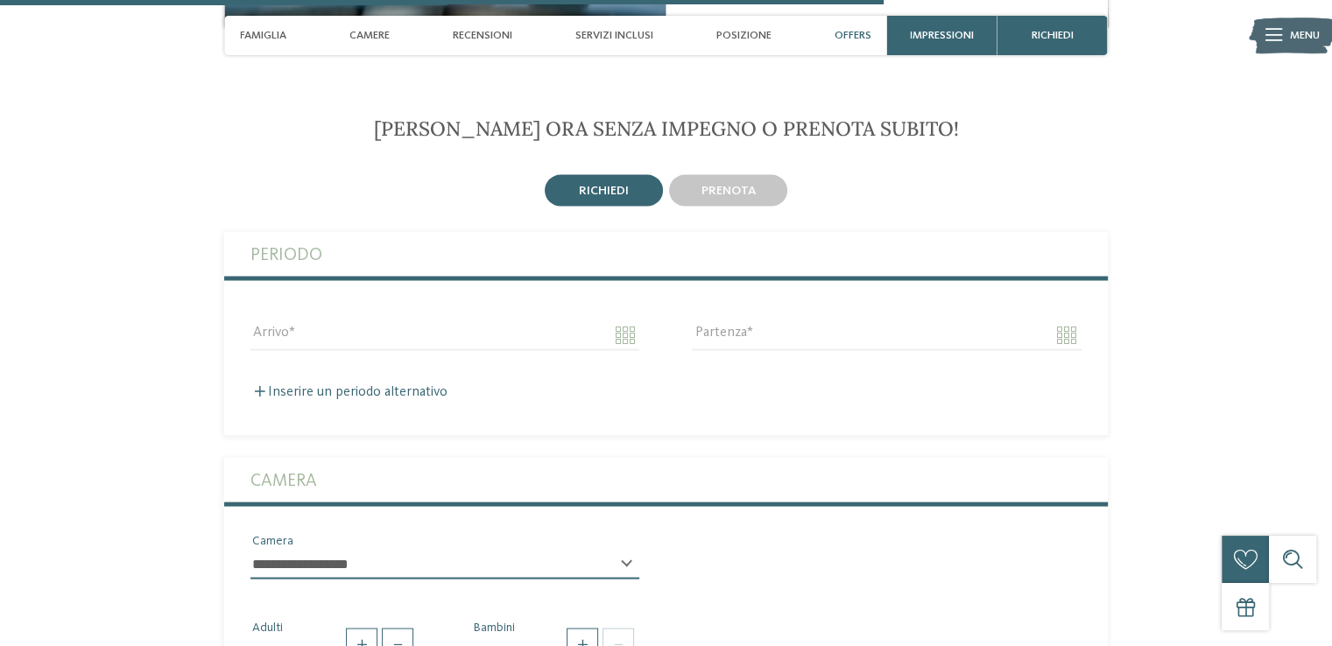
scroll to position [3235, 0]
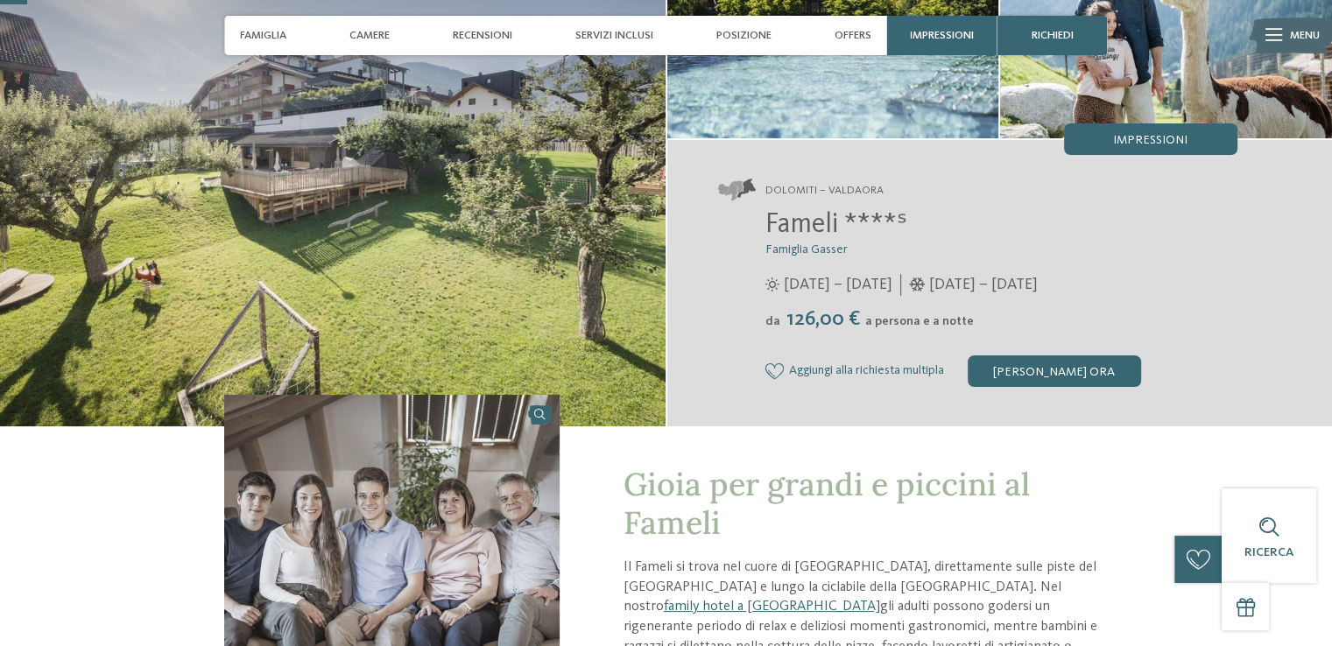
scroll to position [0, 0]
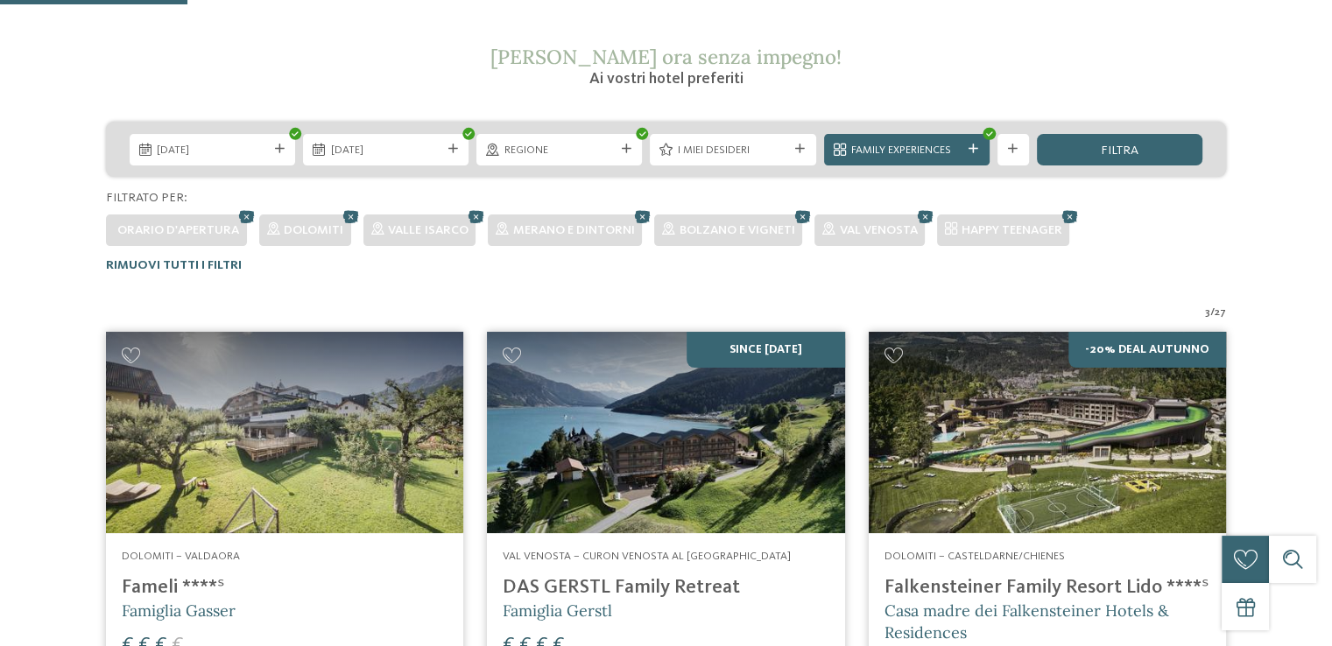
scroll to position [45, 0]
